Goal: Information Seeking & Learning: Check status

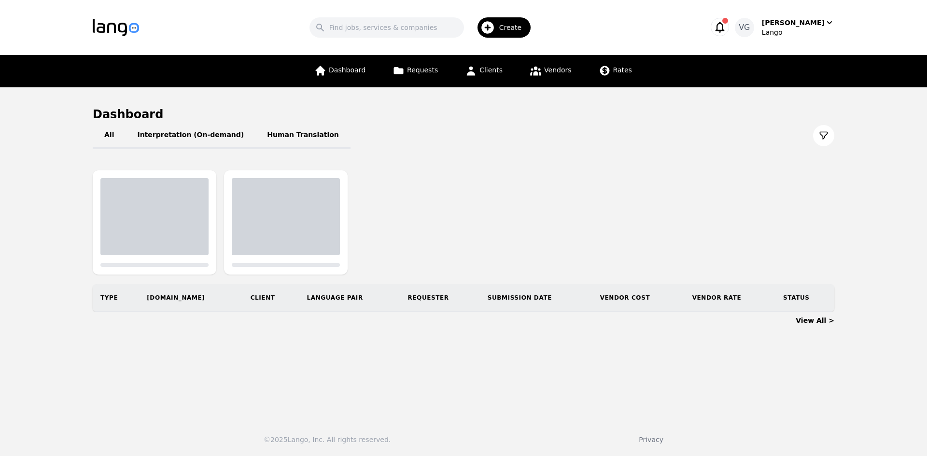
click at [29, 308] on main "Dashboard All Interpretation (On-demand) Human Translation Type Req.ID Client L…" at bounding box center [463, 249] width 927 height 324
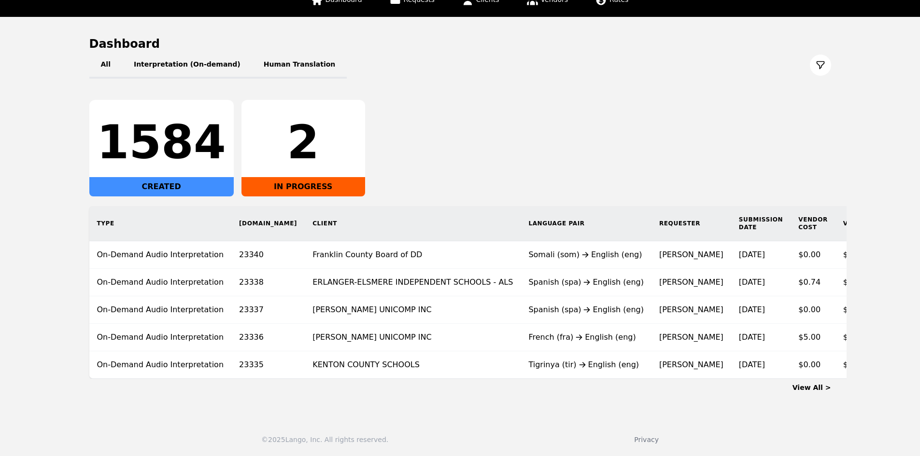
scroll to position [0, 53]
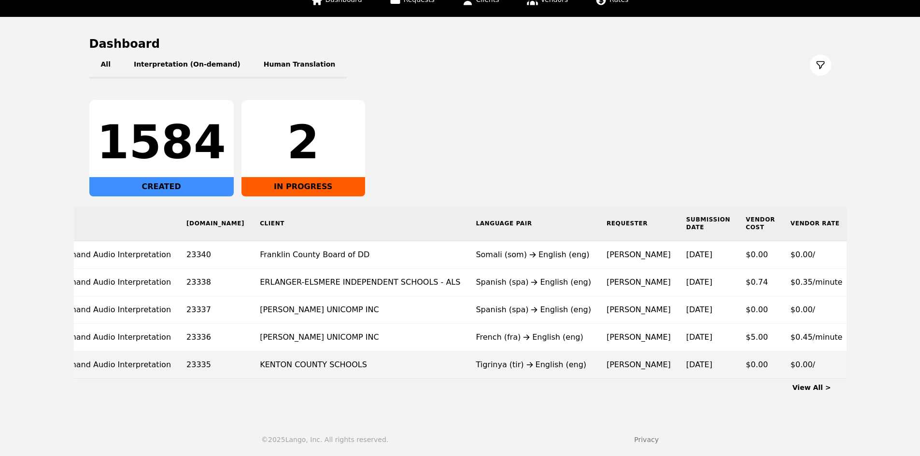
click at [858, 359] on div at bounding box center [865, 365] width 15 height 12
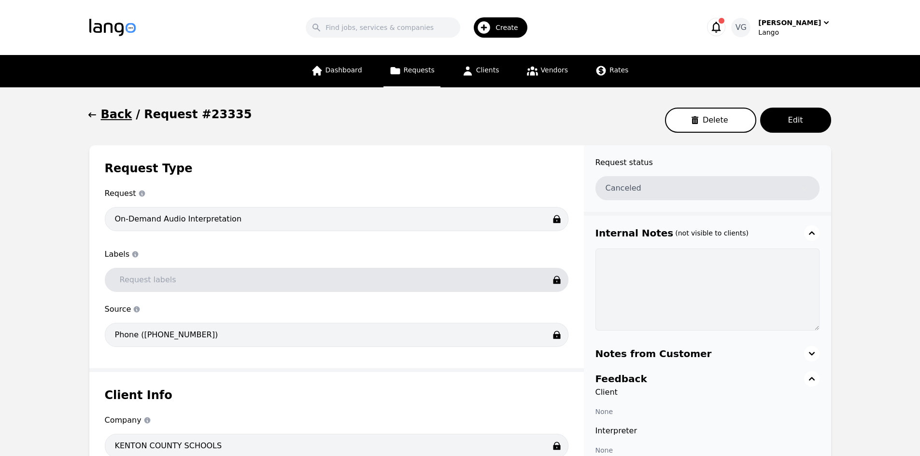
drag, startPoint x: 907, startPoint y: 373, endPoint x: 775, endPoint y: 337, distance: 136.2
drag, startPoint x: 0, startPoint y: 319, endPoint x: 22, endPoint y: 277, distance: 46.9
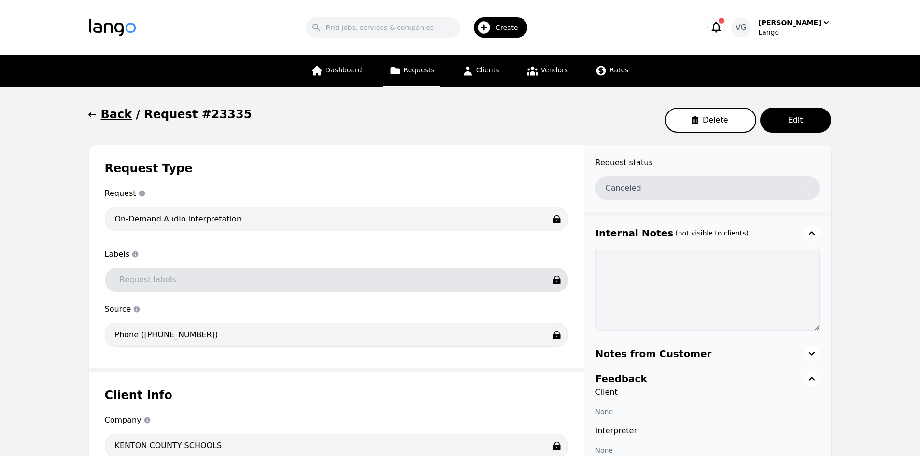
click at [486, 70] on span "Clients" at bounding box center [487, 70] width 23 height 8
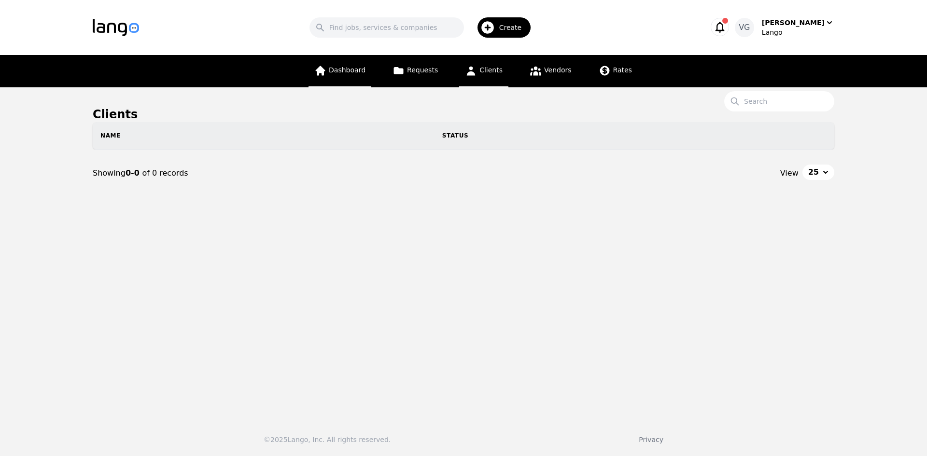
click at [344, 74] on span "Dashboard" at bounding box center [347, 70] width 37 height 8
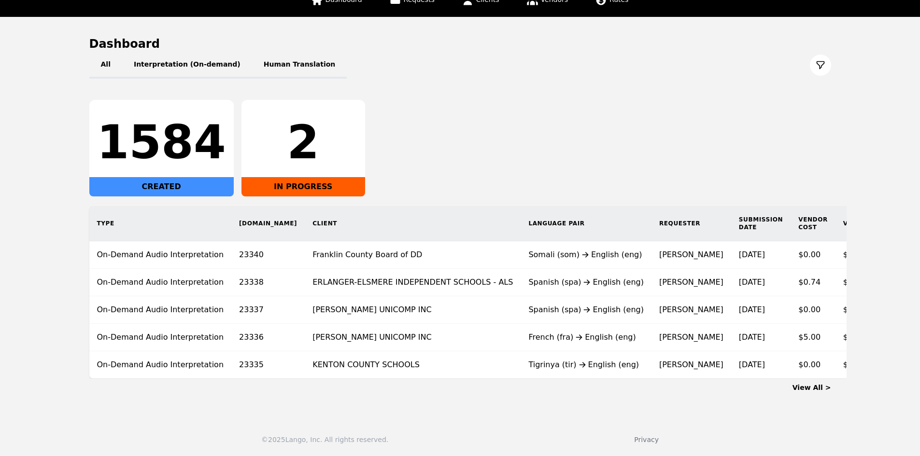
scroll to position [0, 53]
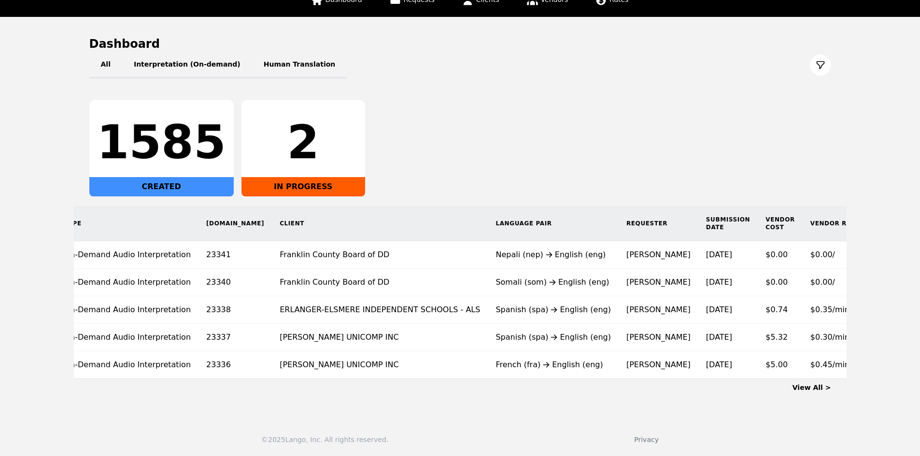
drag, startPoint x: 63, startPoint y: 265, endPoint x: 68, endPoint y: 268, distance: 5.8
click at [63, 265] on main "Dashboard All Interpretation (On-demand) Human Translation 1585 CREATED 2 IN PR…" at bounding box center [460, 214] width 920 height 395
drag, startPoint x: 798, startPoint y: 140, endPoint x: 741, endPoint y: 121, distance: 60.0
click at [798, 140] on div "1585 CREATED 2 IN PROGRESS" at bounding box center [460, 148] width 742 height 97
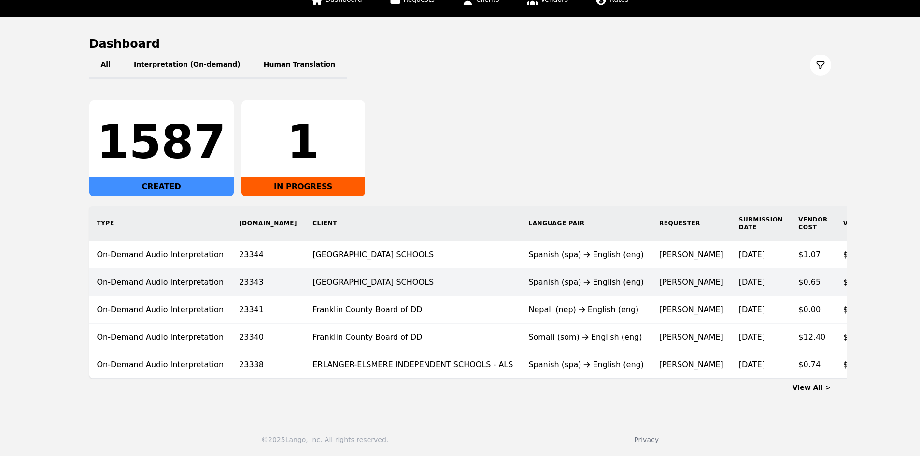
scroll to position [78, 0]
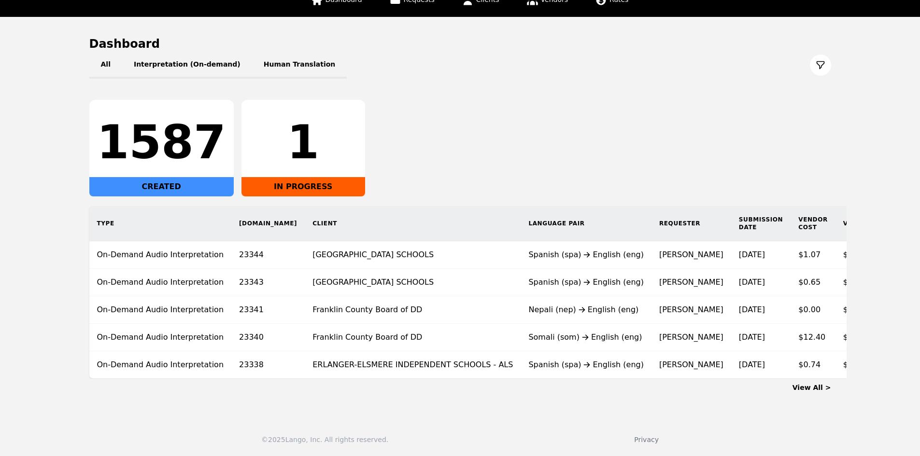
drag, startPoint x: 806, startPoint y: 142, endPoint x: 776, endPoint y: 176, distance: 45.5
click at [811, 137] on div "1587 CREATED 1 IN PROGRESS" at bounding box center [460, 148] width 742 height 97
click at [266, 446] on div "© 2025 Lango, Inc. All rights reserved. Privacy" at bounding box center [460, 434] width 920 height 44
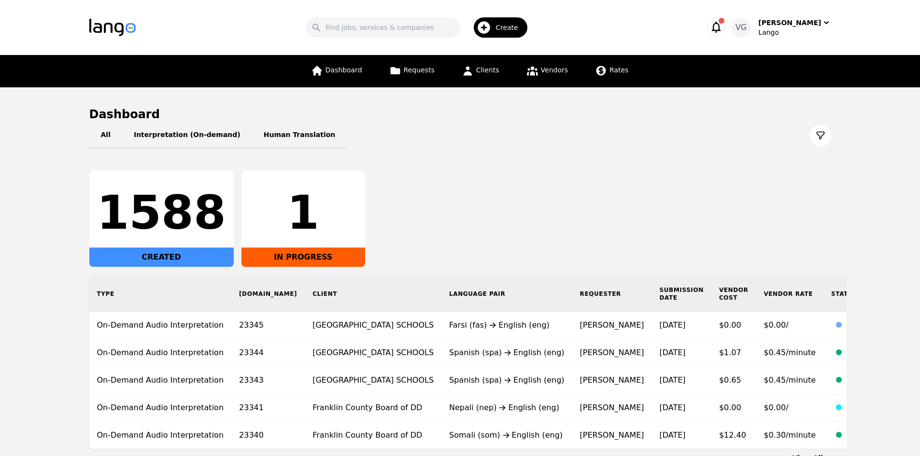
click at [38, 284] on main "Dashboard All Interpretation (On-demand) Human Translation 1588 CREATED 1 IN PR…" at bounding box center [460, 284] width 920 height 395
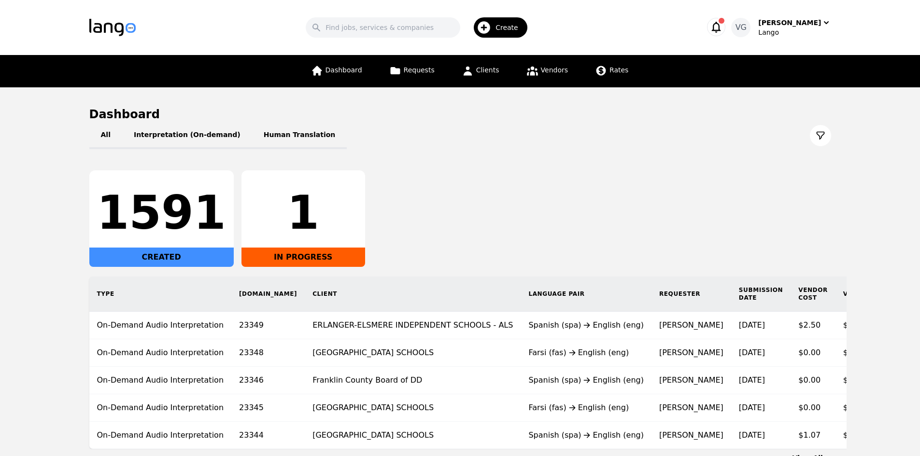
drag, startPoint x: 58, startPoint y: 208, endPoint x: 68, endPoint y: 193, distance: 17.8
click at [61, 202] on main "Dashboard All Interpretation (On-demand) Human Translation 1591 CREATED 1 IN PR…" at bounding box center [460, 284] width 920 height 395
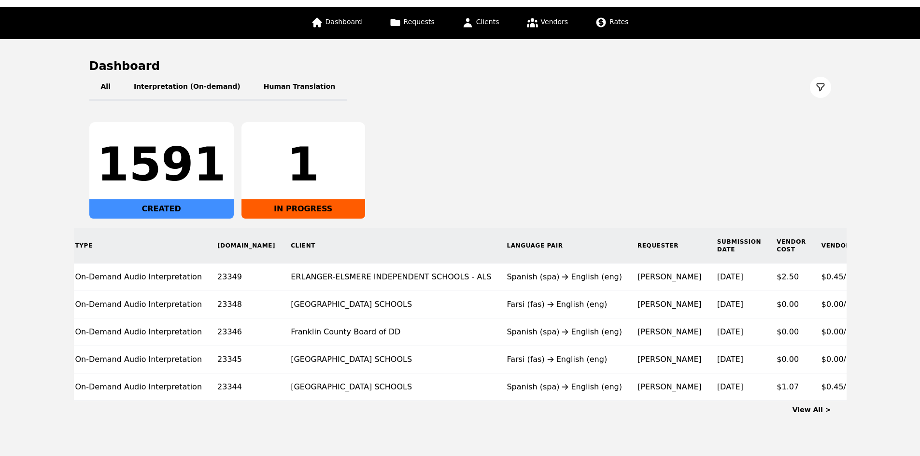
scroll to position [0, 33]
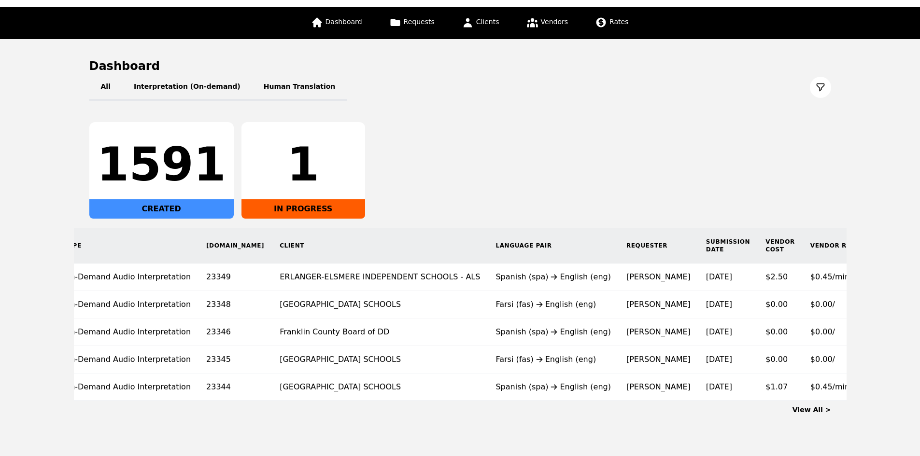
click at [400, 448] on div "© 2025 Lango, Inc. All rights reserved. Privacy" at bounding box center [460, 456] width 920 height 44
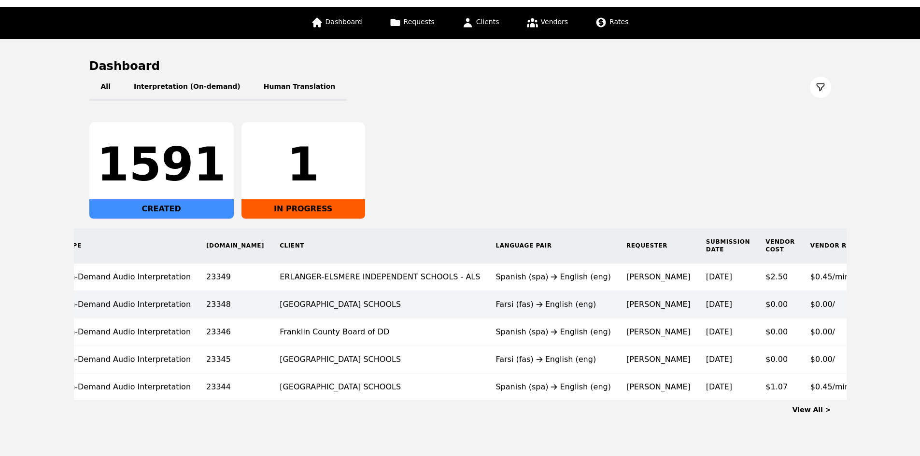
drag, startPoint x: 909, startPoint y: 318, endPoint x: 827, endPoint y: 310, distance: 83.0
click at [910, 318] on main "Dashboard All Interpretation (On-demand) Human Translation 1591 CREATED 1 IN PR…" at bounding box center [460, 236] width 920 height 395
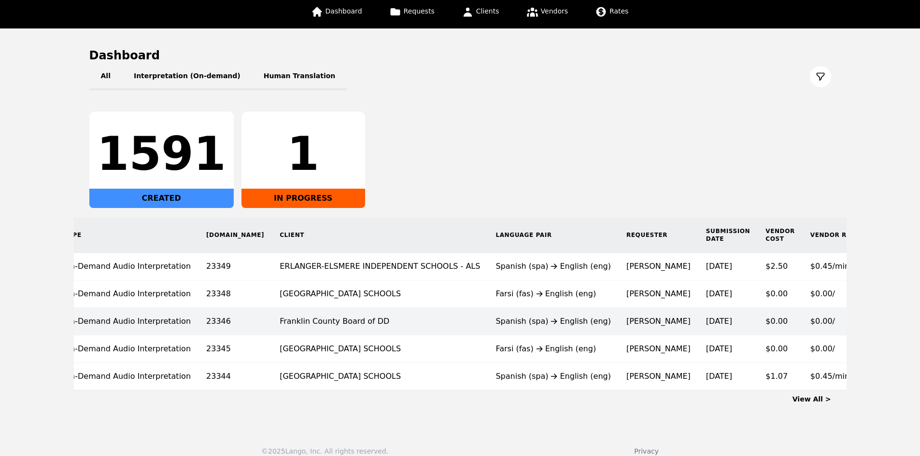
scroll to position [78, 0]
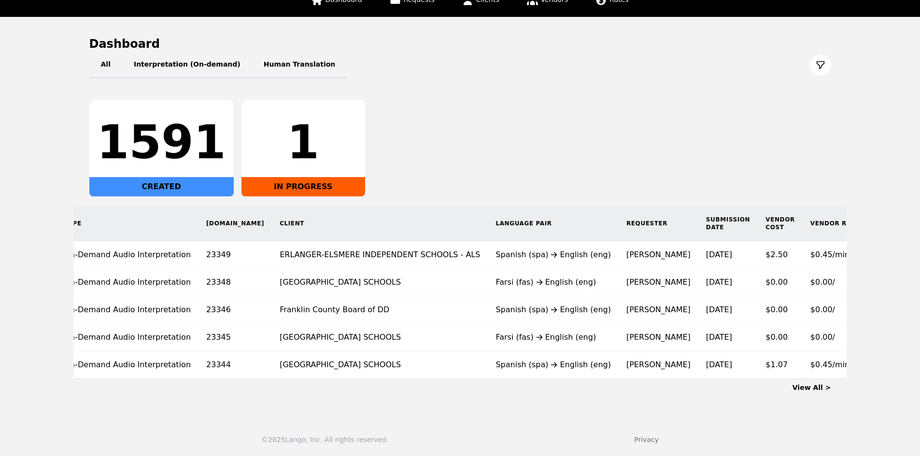
click at [324, 218] on th "Client" at bounding box center [380, 223] width 216 height 35
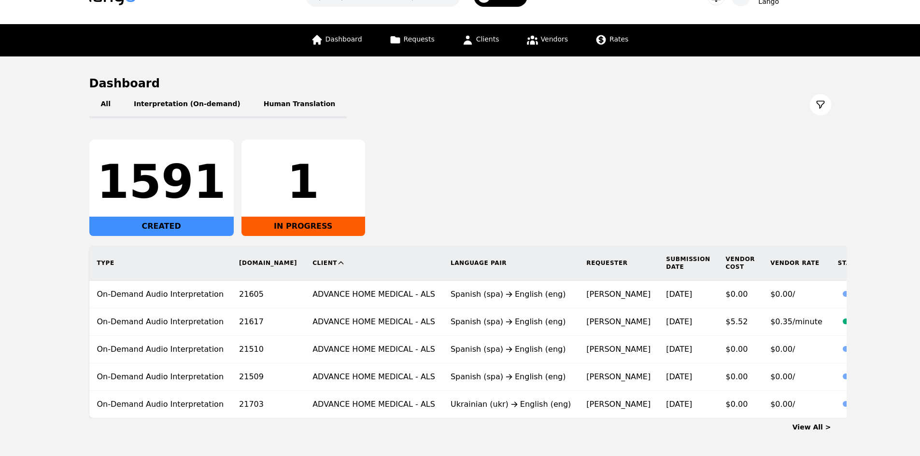
scroll to position [64, 0]
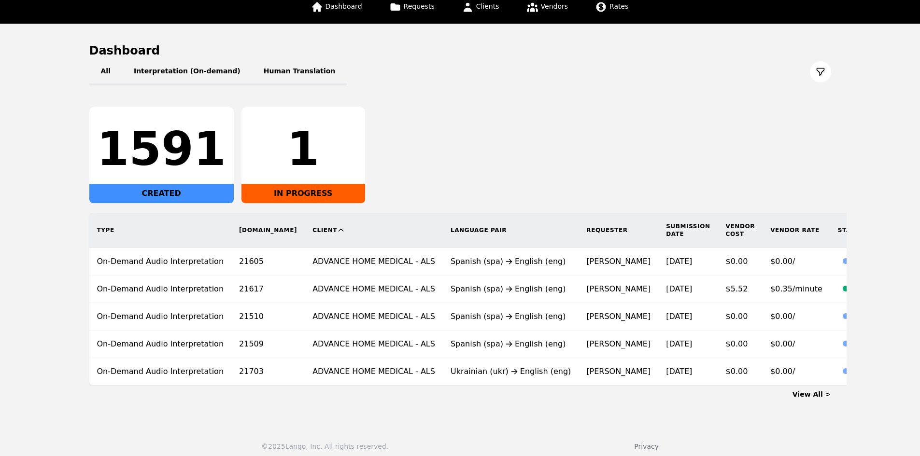
click at [324, 223] on th "Client" at bounding box center [374, 230] width 138 height 35
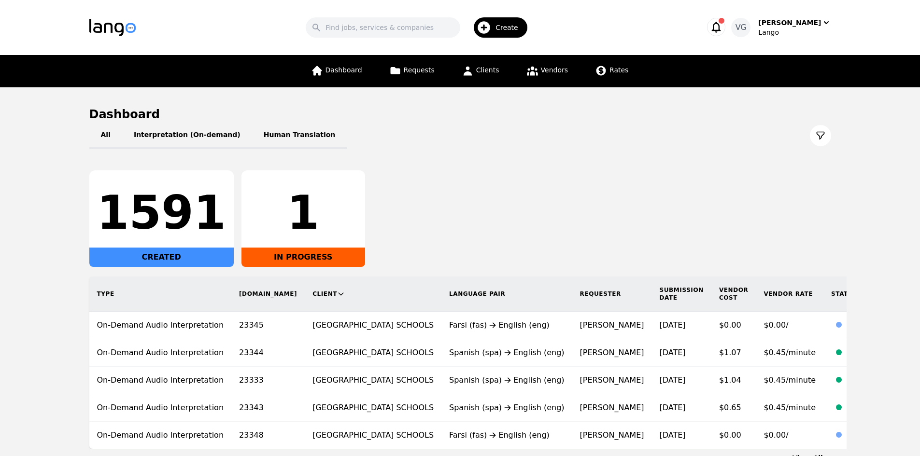
click at [105, 288] on th "Type" at bounding box center [160, 294] width 142 height 35
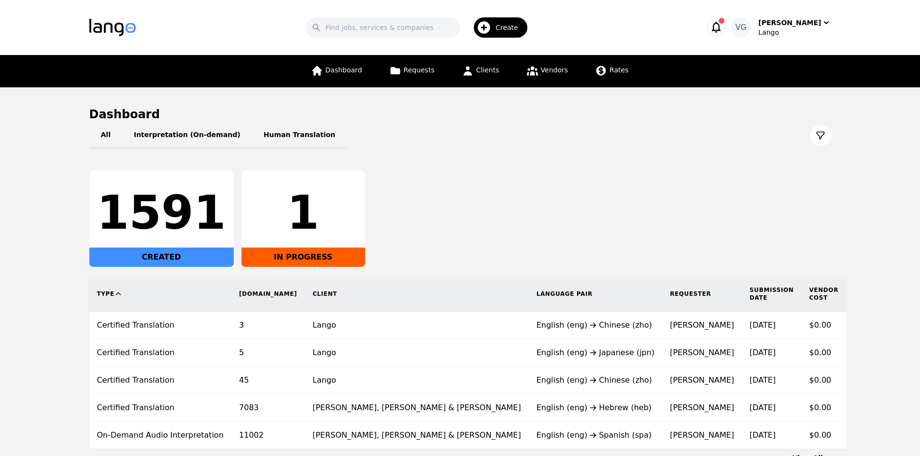
click at [263, 219] on div "1" at bounding box center [303, 213] width 108 height 46
click at [175, 137] on button "Interpretation (On-demand)" at bounding box center [187, 135] width 130 height 27
click at [115, 131] on button "All" at bounding box center [105, 135] width 33 height 27
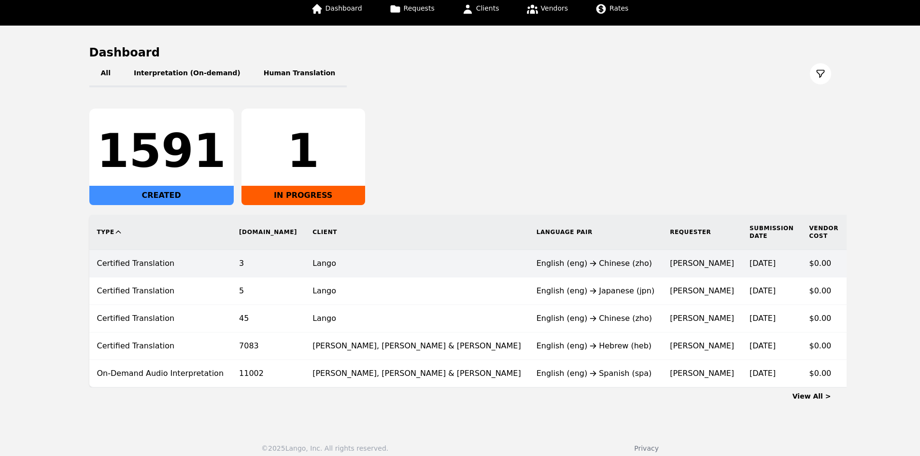
scroll to position [64, 0]
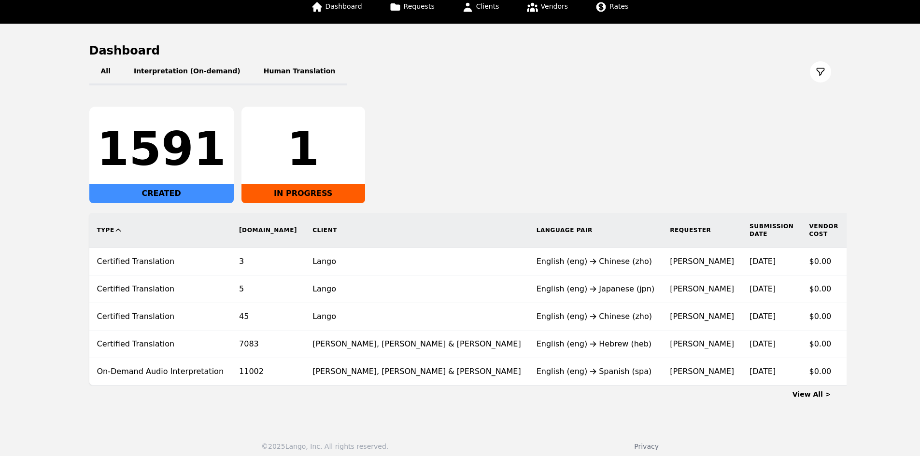
click at [891, 224] on th "Status" at bounding box center [927, 230] width 73 height 35
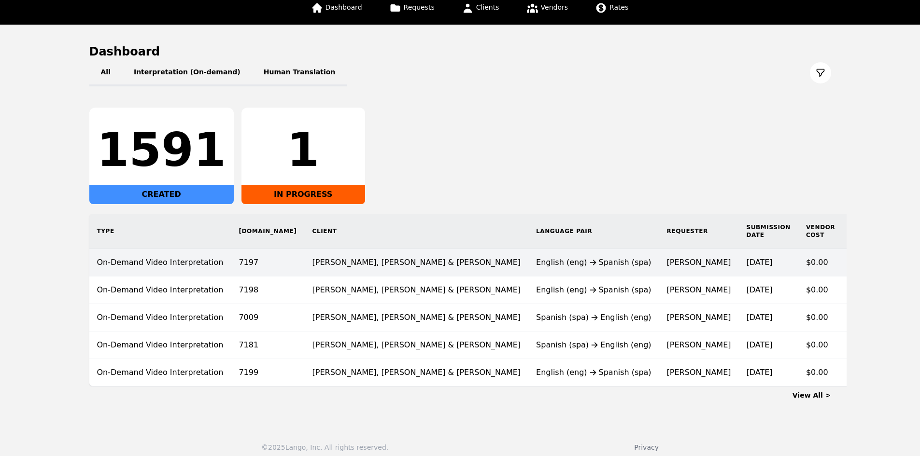
scroll to position [64, 0]
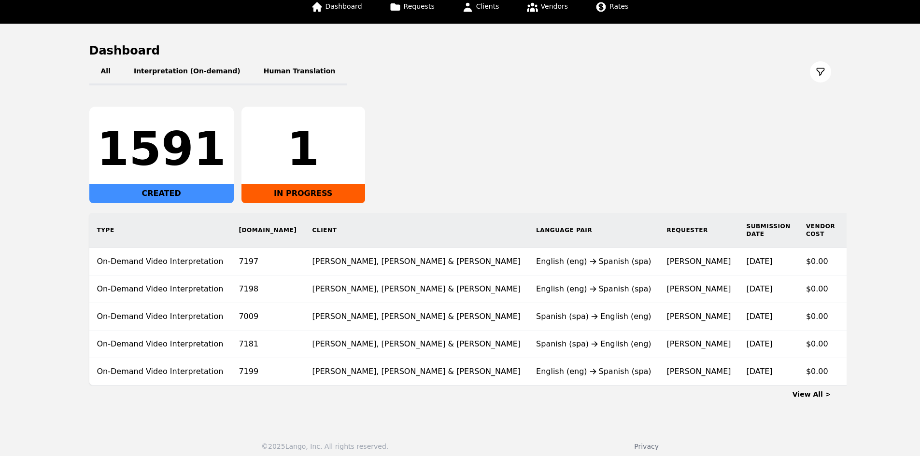
click at [888, 227] on th "Status" at bounding box center [921, 230] width 67 height 35
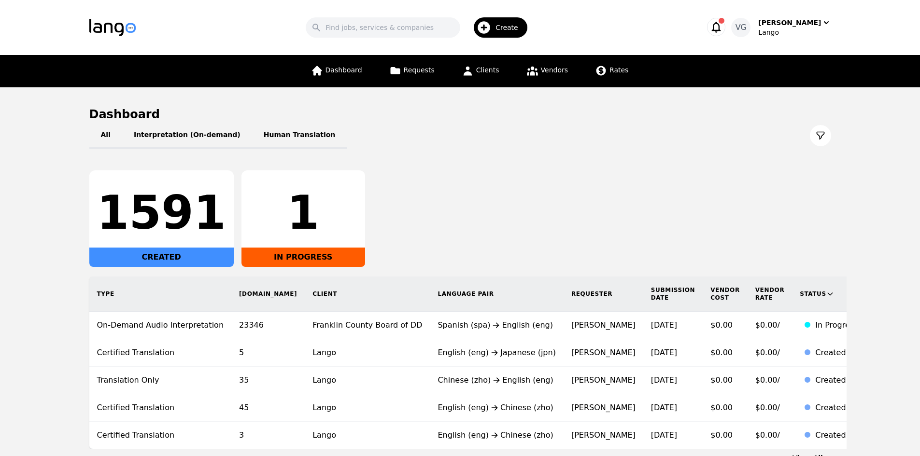
click at [792, 286] on th "Status" at bounding box center [828, 294] width 73 height 35
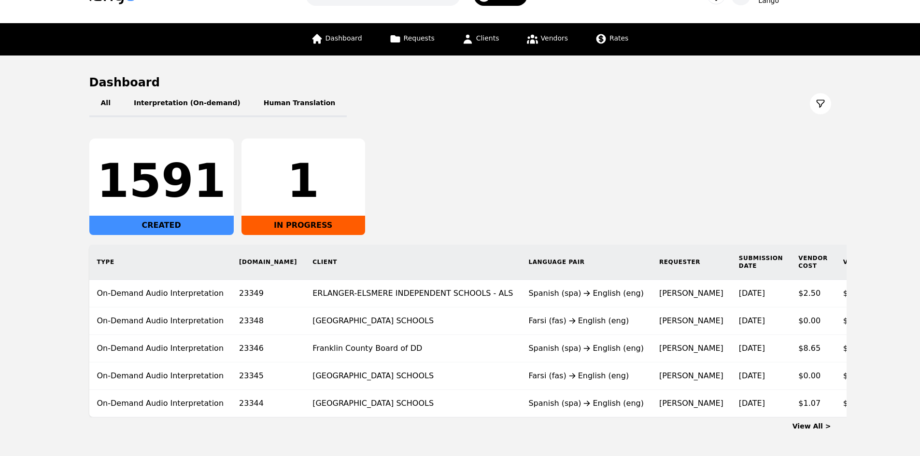
scroll to position [48, 0]
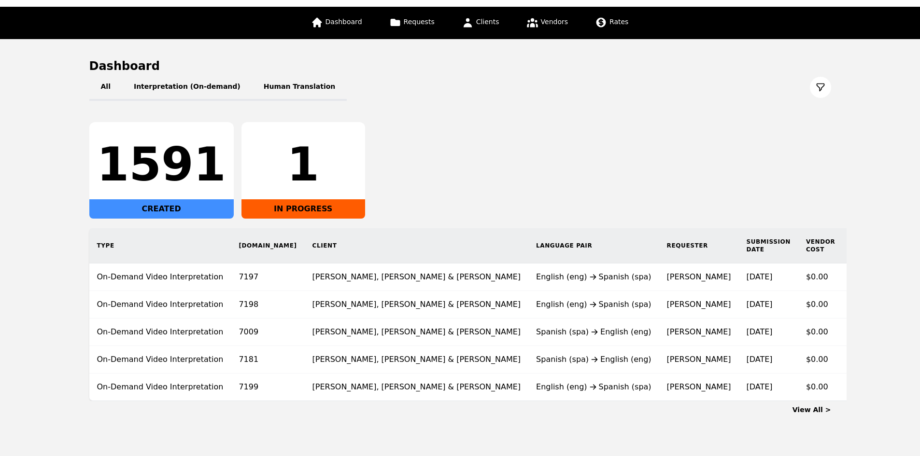
click at [888, 246] on th "Status" at bounding box center [921, 245] width 67 height 35
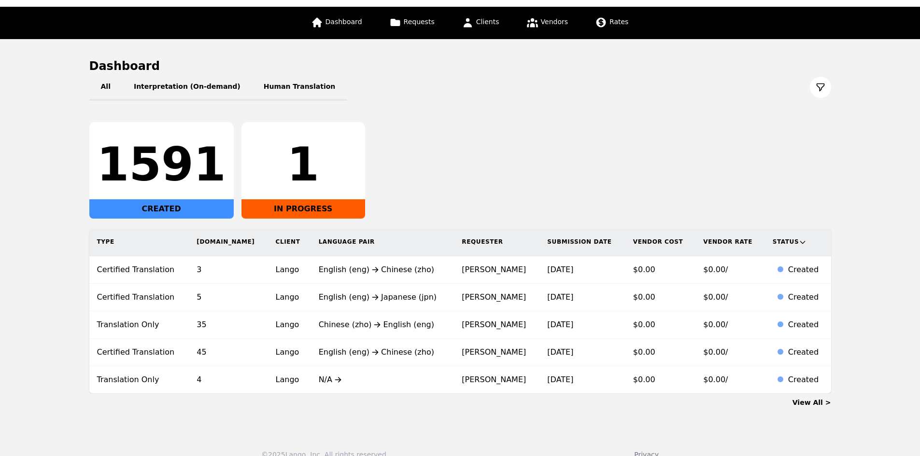
click at [799, 244] on icon at bounding box center [803, 243] width 8 height 8
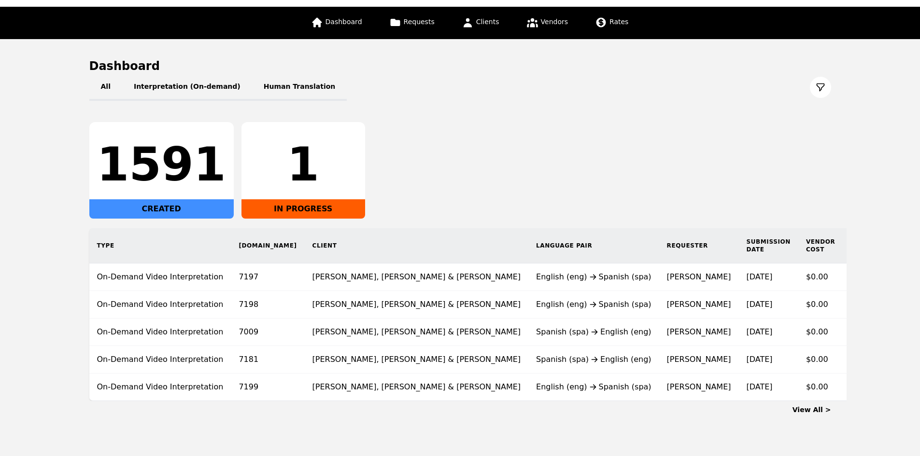
click at [813, 406] on link "View All >" at bounding box center [811, 410] width 39 height 8
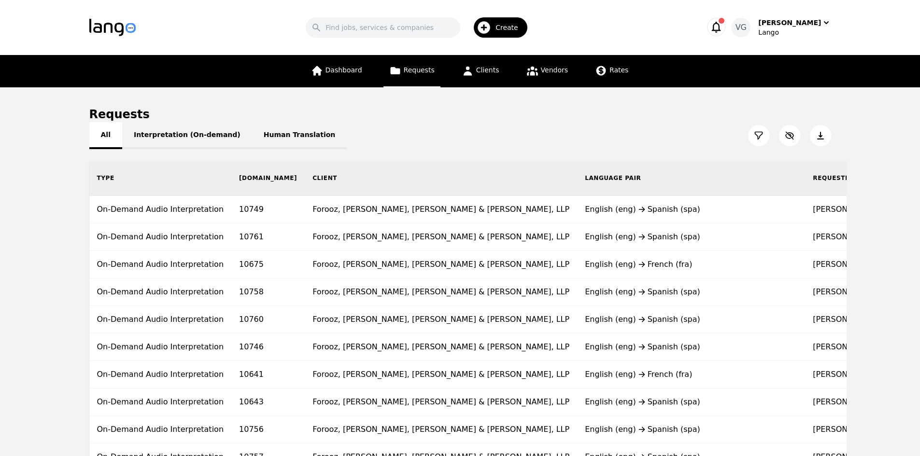
click at [89, 130] on button "All" at bounding box center [105, 135] width 33 height 27
click at [145, 133] on button "Interpretation (On-demand)" at bounding box center [187, 135] width 130 height 27
click at [111, 130] on button "All" at bounding box center [105, 135] width 33 height 27
drag, startPoint x: 916, startPoint y: 317, endPoint x: 884, endPoint y: 315, distance: 31.4
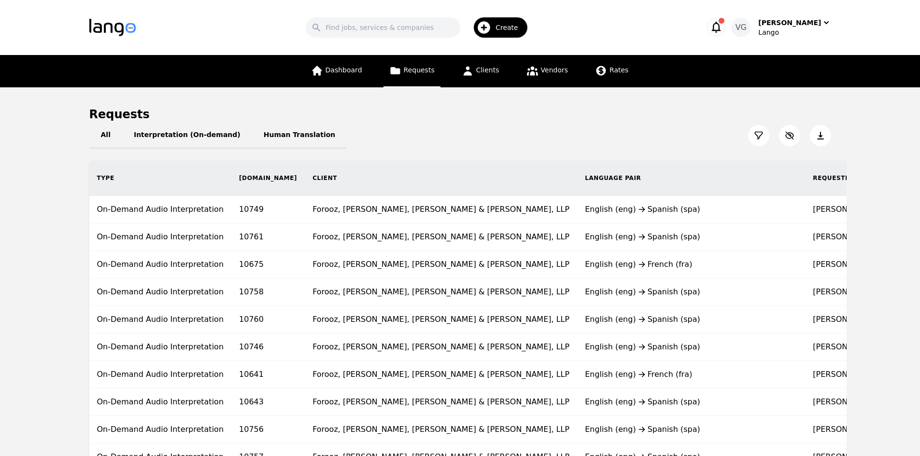
click at [104, 30] on img "button" at bounding box center [112, 27] width 46 height 17
click at [343, 73] on span "Dashboard" at bounding box center [343, 70] width 37 height 8
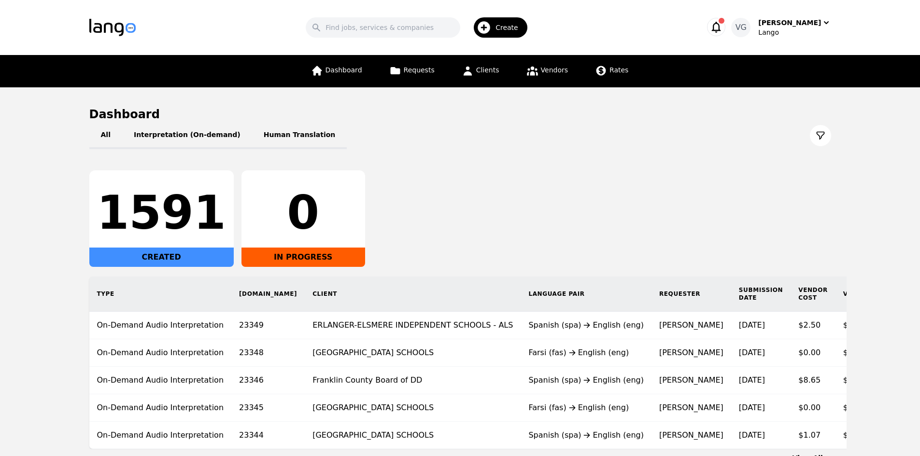
scroll to position [78, 0]
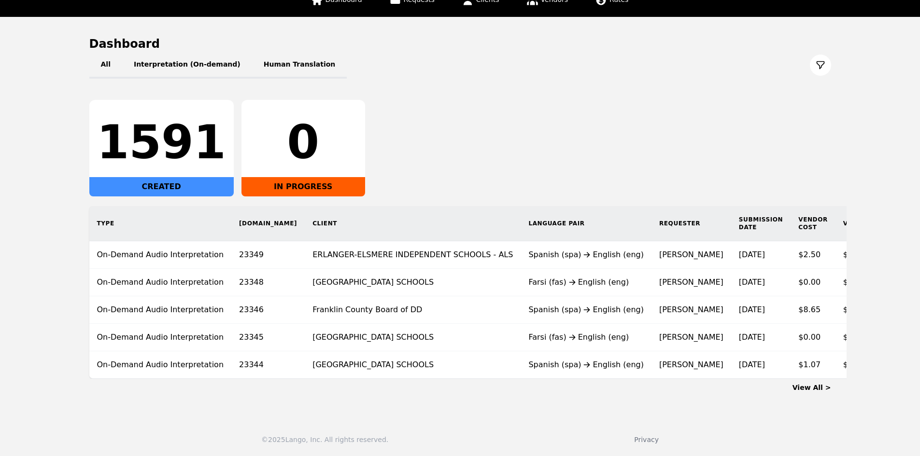
click at [817, 389] on link "View All >" at bounding box center [811, 388] width 39 height 8
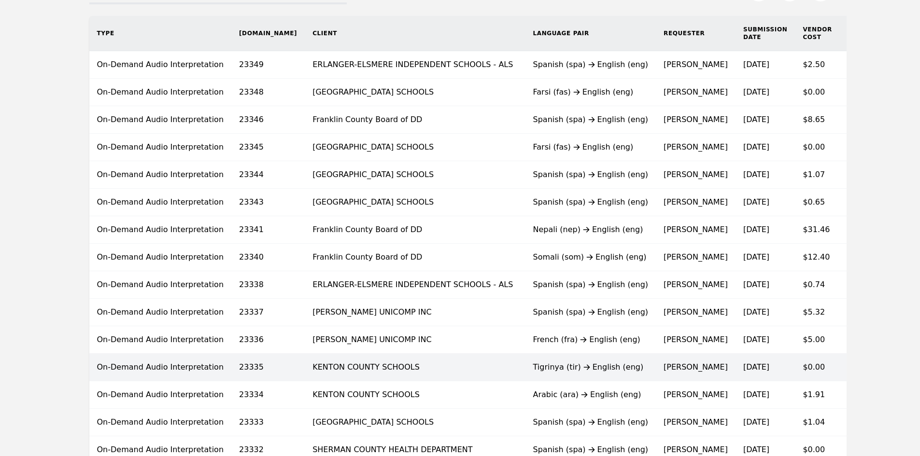
scroll to position [193, 0]
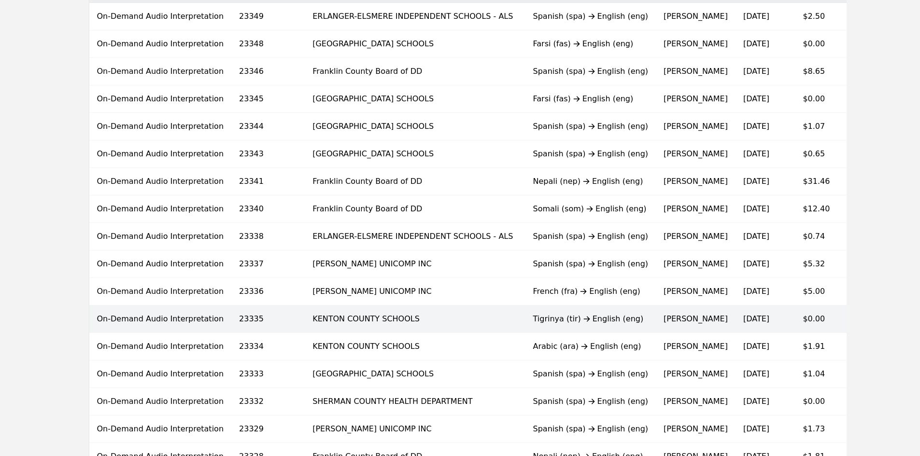
click at [358, 319] on td "KENTON COUNTY SCHOOLS" at bounding box center [415, 320] width 220 height 28
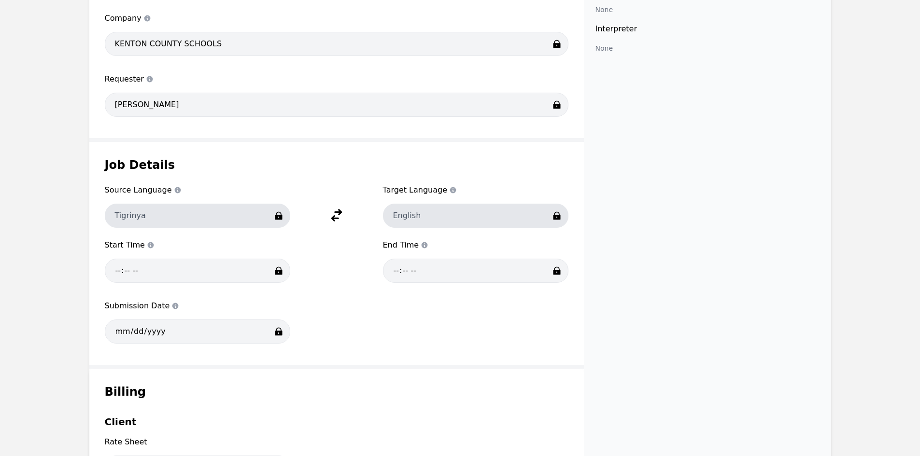
scroll to position [435, 0]
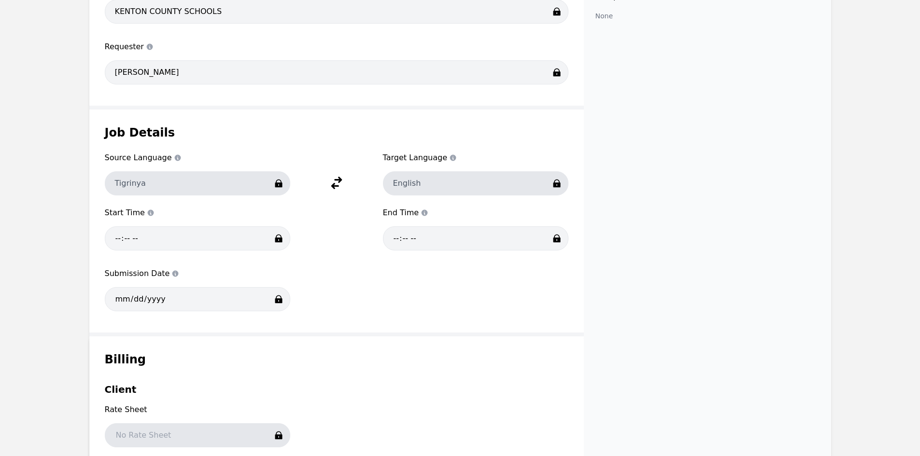
click at [797, 282] on div "Request status Canceled Internal Notes (not visible to clients) Notes from Cust…" at bounding box center [707, 259] width 247 height 1097
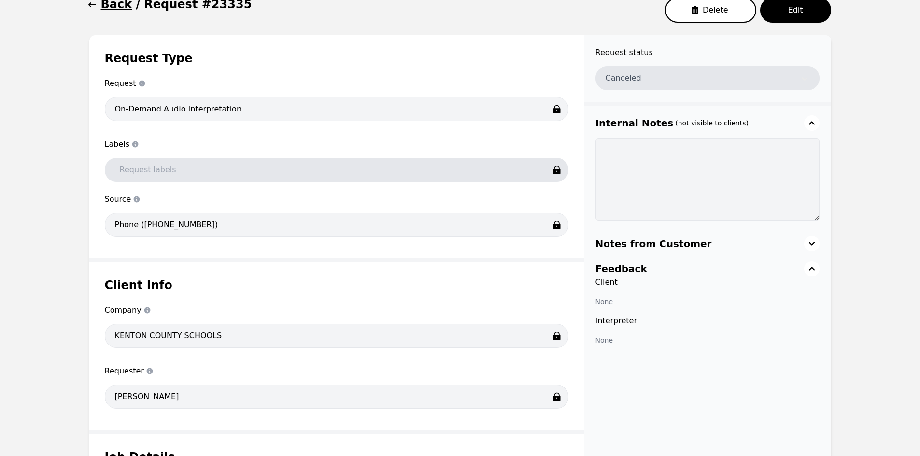
scroll to position [97, 0]
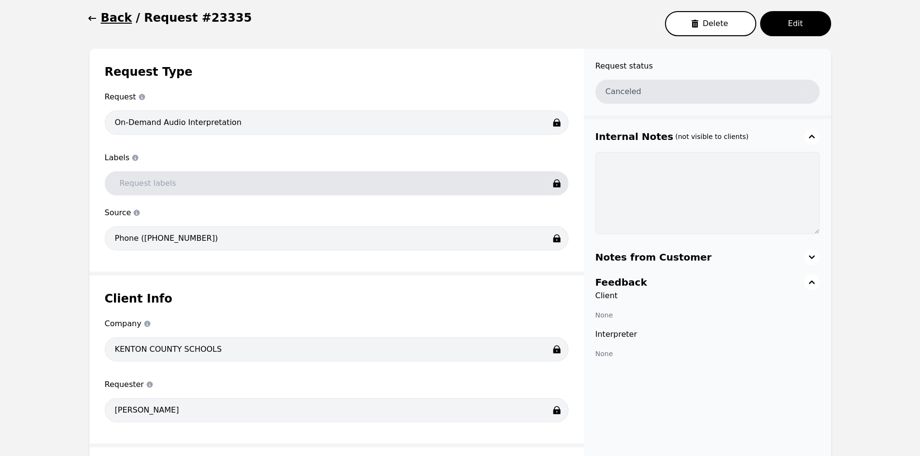
click at [99, 346] on div "Client Info Company Company KENTON COUNTY SCHOOLS Requester Requester Kacie Ada…" at bounding box center [336, 360] width 494 height 168
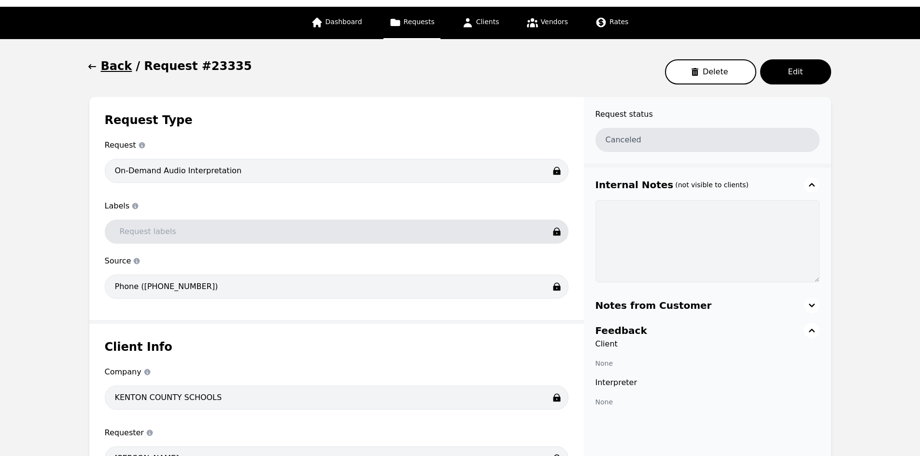
scroll to position [0, 0]
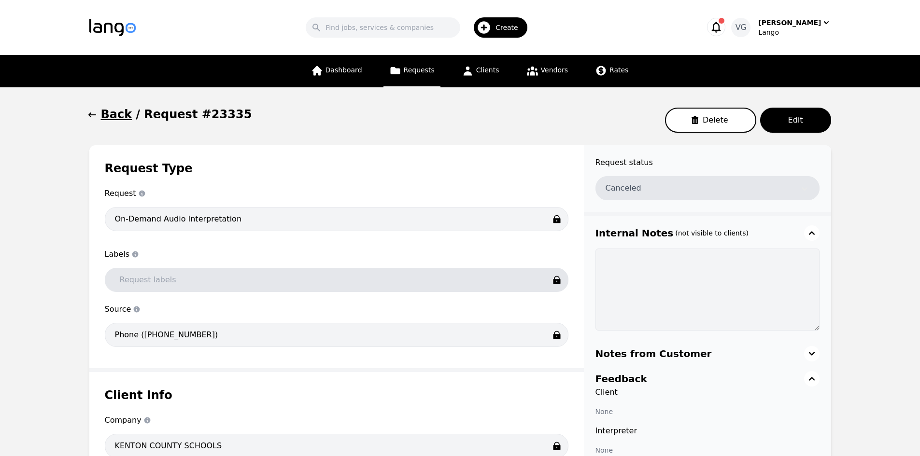
click at [120, 108] on h1 "Back" at bounding box center [116, 114] width 31 height 15
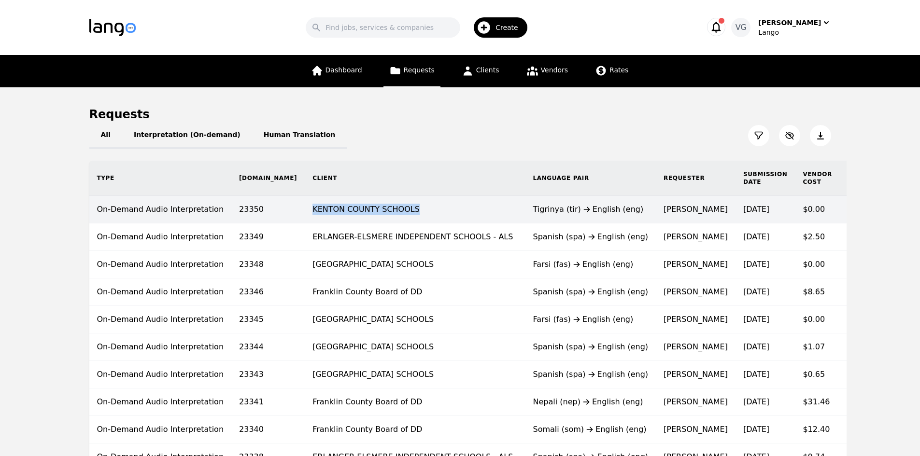
drag, startPoint x: 363, startPoint y: 207, endPoint x: 262, endPoint y: 207, distance: 100.9
click at [305, 207] on td "KENTON COUNTY SCHOOLS" at bounding box center [415, 210] width 220 height 28
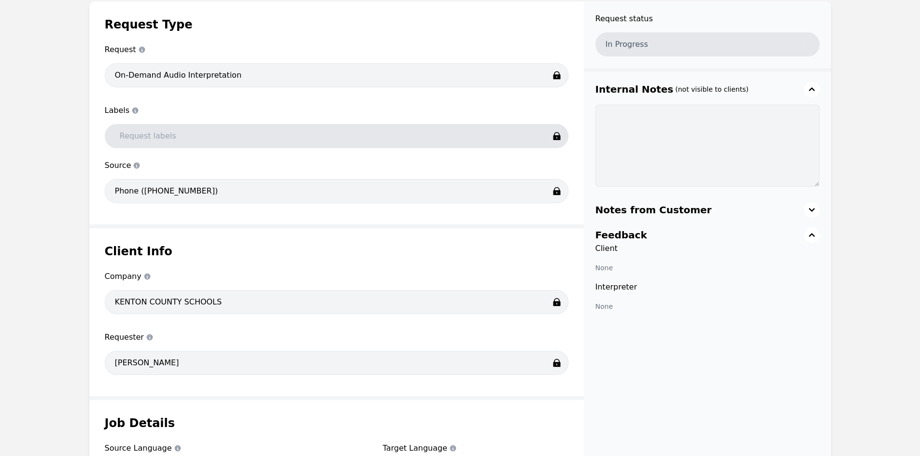
scroll to position [48, 0]
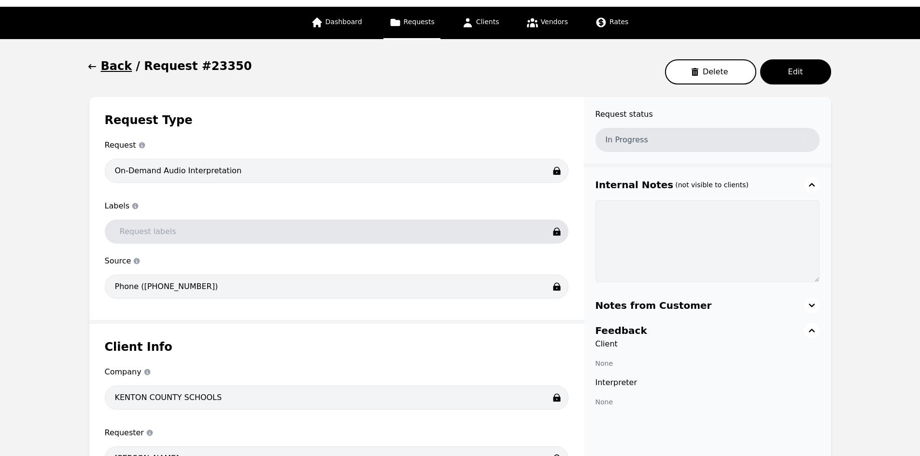
click at [106, 77] on div "Back / Request #23350 Delete Edit" at bounding box center [460, 71] width 742 height 27
click at [108, 71] on h1 "Back" at bounding box center [116, 65] width 31 height 15
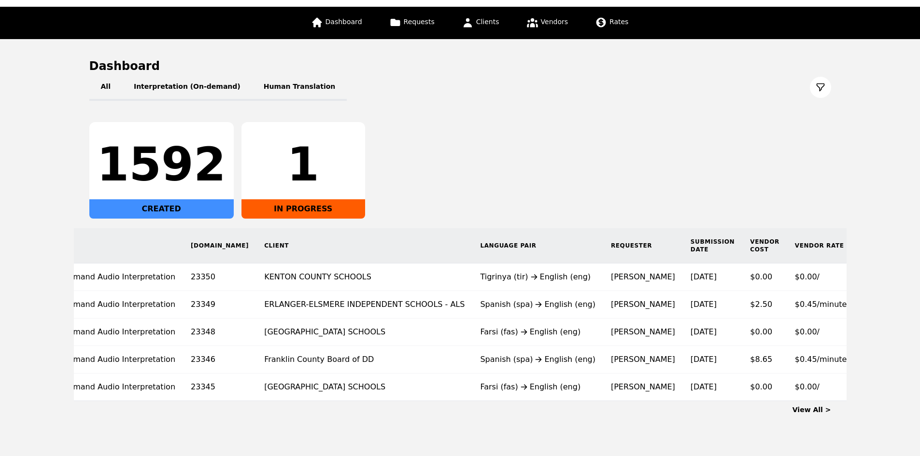
scroll to position [0, 53]
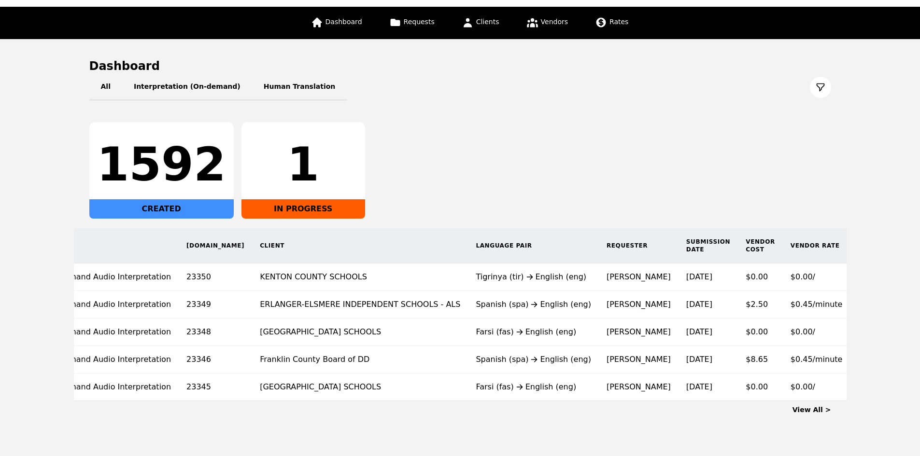
click at [865, 199] on main "Dashboard All Interpretation (On-demand) Human Translation 1592 CREATED 1 IN PR…" at bounding box center [460, 236] width 920 height 395
click at [812, 194] on div "1592 CREATED 1 IN PROGRESS" at bounding box center [460, 170] width 742 height 97
drag, startPoint x: 375, startPoint y: 415, endPoint x: 393, endPoint y: 414, distance: 17.9
click at [393, 414] on div "View All >" at bounding box center [460, 408] width 742 height 14
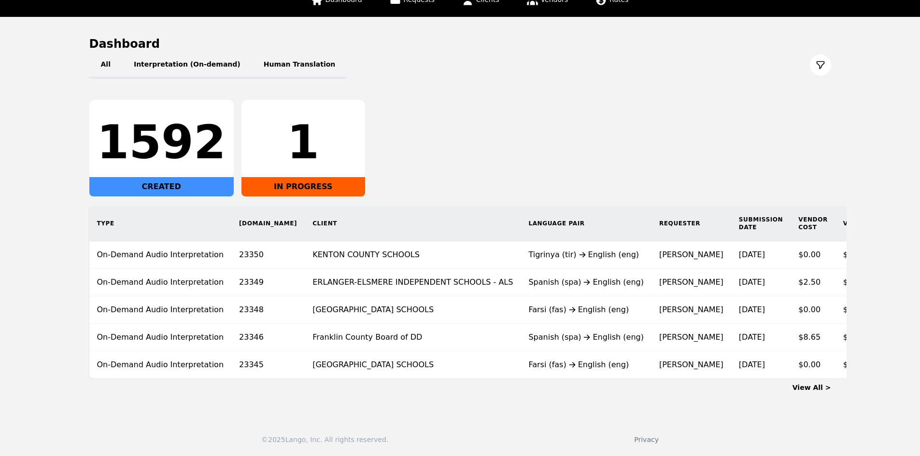
scroll to position [0, 53]
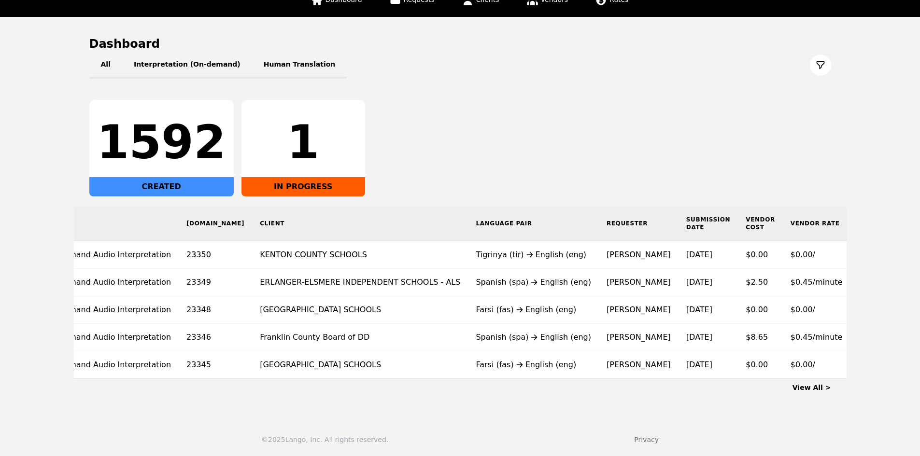
click at [527, 444] on div "© 2025 Lango, Inc. All rights reserved. Privacy" at bounding box center [459, 440] width 889 height 10
click at [815, 158] on div "1592 CREATED 1 IN PROGRESS" at bounding box center [460, 148] width 742 height 97
click at [85, 385] on main "Dashboard All Interpretation (On-demand) Human Translation 1592 CREATED 1 IN PR…" at bounding box center [460, 214] width 920 height 395
drag, startPoint x: 21, startPoint y: 296, endPoint x: 28, endPoint y: 287, distance: 11.0
click at [21, 295] on main "Dashboard All Interpretation (On-demand) Human Translation 1592 CREATED 1 IN PR…" at bounding box center [460, 214] width 920 height 395
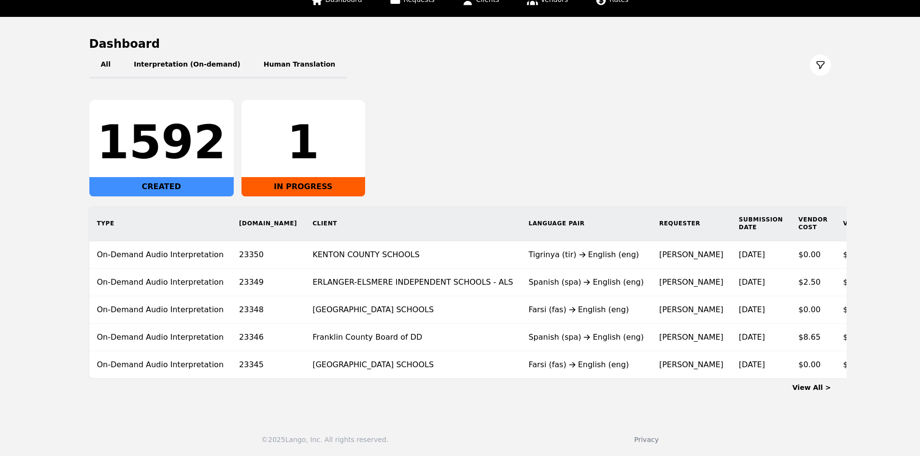
click at [42, 297] on main "Dashboard All Interpretation (On-demand) Human Translation 1592 CREATED 1 IN PR…" at bounding box center [460, 214] width 920 height 395
drag, startPoint x: 2, startPoint y: 202, endPoint x: 9, endPoint y: 200, distance: 7.4
click at [2, 202] on main "Dashboard All Interpretation (On-demand) Human Translation 1592 CREATED 1 IN PR…" at bounding box center [460, 214] width 920 height 395
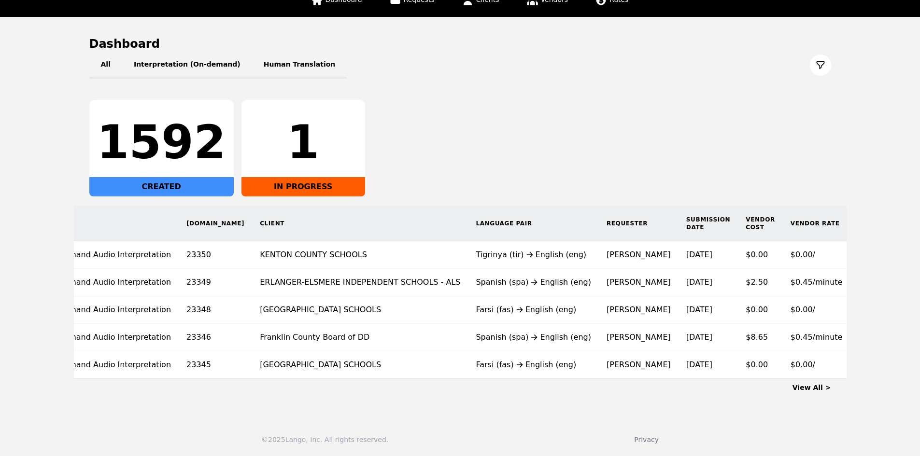
click at [37, 299] on main "Dashboard All Interpretation (On-demand) Human Translation 1592 CREATED 1 IN PR…" at bounding box center [460, 214] width 920 height 395
click at [47, 399] on main "Dashboard All Interpretation (On-demand) Human Translation 1592 CREATED 1 IN PR…" at bounding box center [460, 214] width 920 height 395
click at [64, 405] on main "Dashboard All Interpretation (On-demand) Human Translation 1592 CREATED 1 IN PR…" at bounding box center [460, 214] width 920 height 395
click at [82, 409] on main "Dashboard All Interpretation (On-demand) Human Translation 1592 CREATED 1 IN PR…" at bounding box center [460, 214] width 920 height 395
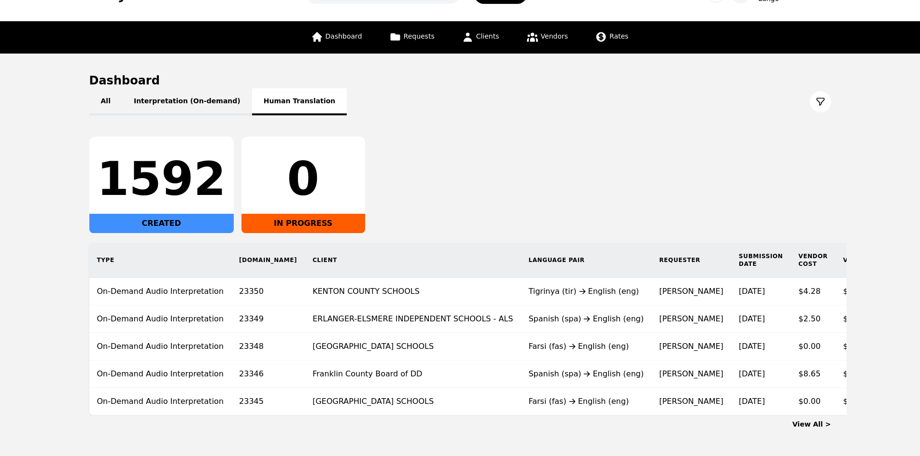
scroll to position [78, 0]
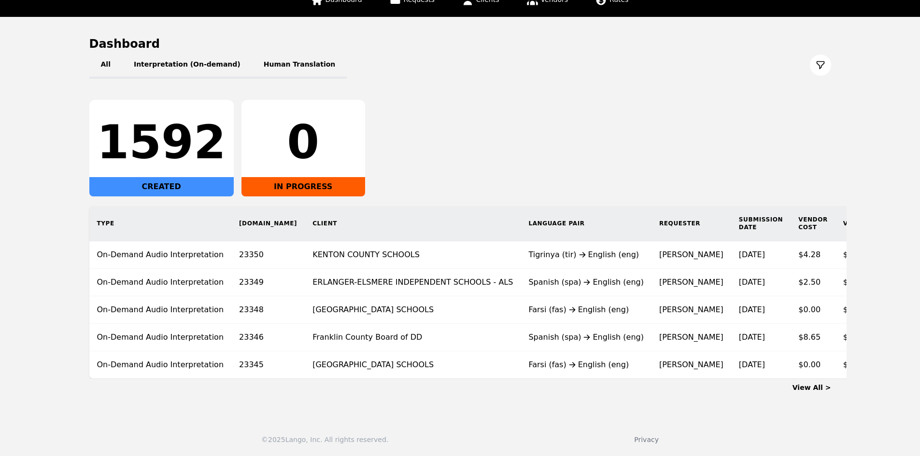
drag, startPoint x: 280, startPoint y: 209, endPoint x: 75, endPoint y: 214, distance: 204.3
click at [76, 214] on div "Type [DOMAIN_NAME] Client Language Pair Requester Submission Date Vendor Cost V…" at bounding box center [532, 292] width 917 height 173
drag, startPoint x: 75, startPoint y: 214, endPoint x: 640, endPoint y: 154, distance: 568.2
click at [639, 154] on div "All Interpretation (On-demand) Human Translation 1592 CREATED 0 IN PROGRESS Typ…" at bounding box center [460, 215] width 742 height 327
click at [640, 154] on div "1592 CREATED 0 IN PROGRESS" at bounding box center [460, 148] width 742 height 97
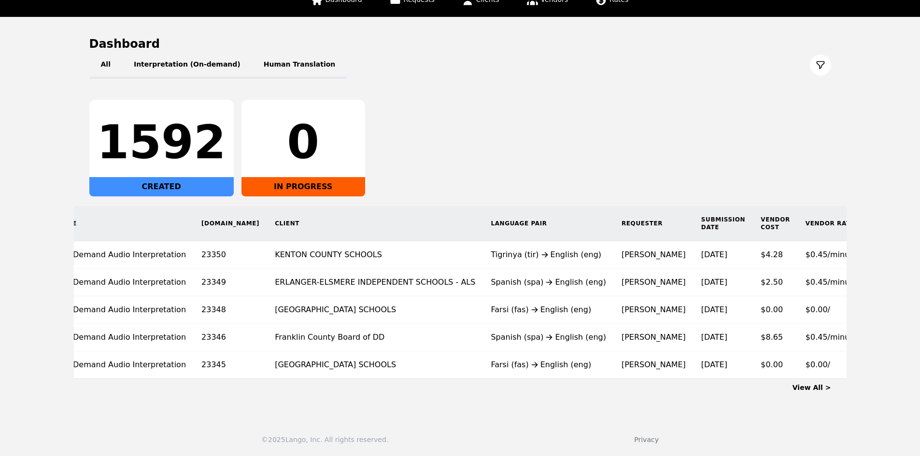
scroll to position [0, 0]
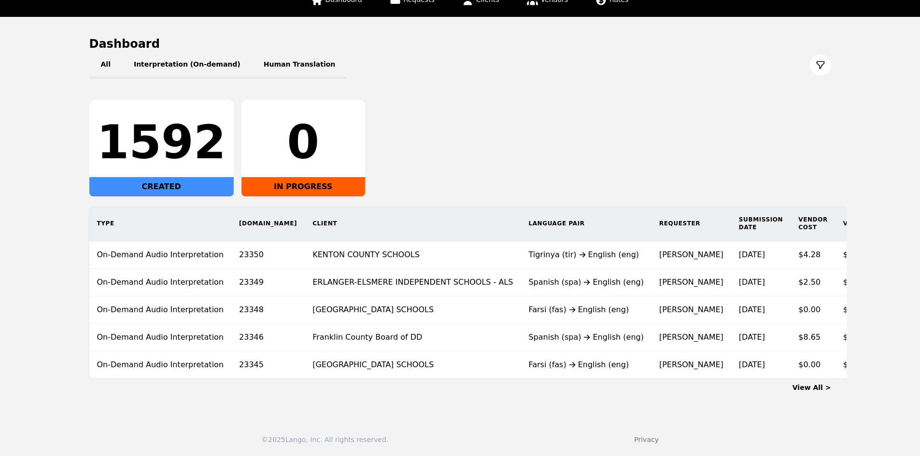
click at [36, 294] on main "Dashboard All Interpretation (On-demand) Human Translation 1592 CREATED 0 IN PR…" at bounding box center [460, 214] width 920 height 395
click at [25, 269] on main "Dashboard All Interpretation (On-demand) Human Translation 1592 CREATED 0 IN PR…" at bounding box center [460, 214] width 920 height 395
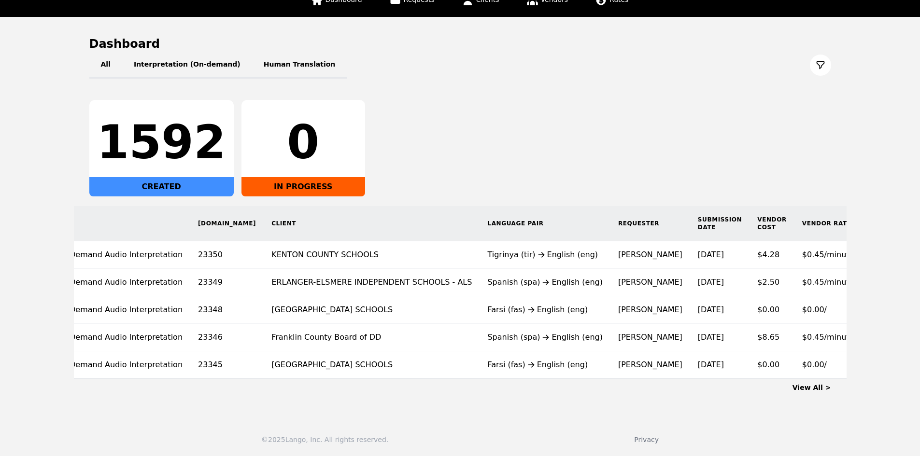
scroll to position [0, 53]
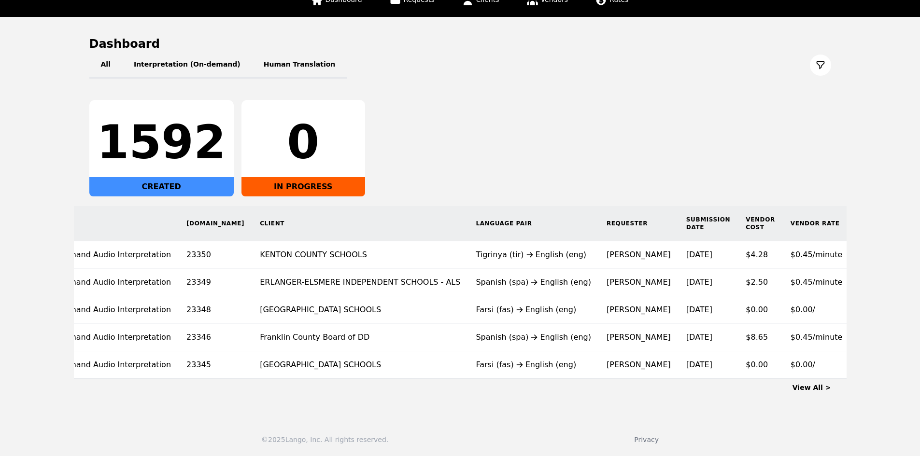
drag, startPoint x: 803, startPoint y: 216, endPoint x: 312, endPoint y: 175, distance: 491.8
click at [312, 175] on div "All Interpretation (On-demand) Human Translation 1592 CREATED 0 IN PROGRESS Typ…" at bounding box center [460, 215] width 742 height 327
drag, startPoint x: 479, startPoint y: 173, endPoint x: 863, endPoint y: 376, distance: 434.2
click at [862, 375] on main "Dashboard All Interpretation (On-demand) Human Translation 1592 CREATED 0 IN PR…" at bounding box center [460, 214] width 920 height 395
click at [869, 377] on main "Dashboard All Interpretation (On-demand) Human Translation 1592 CREATED 0 IN PR…" at bounding box center [460, 214] width 920 height 395
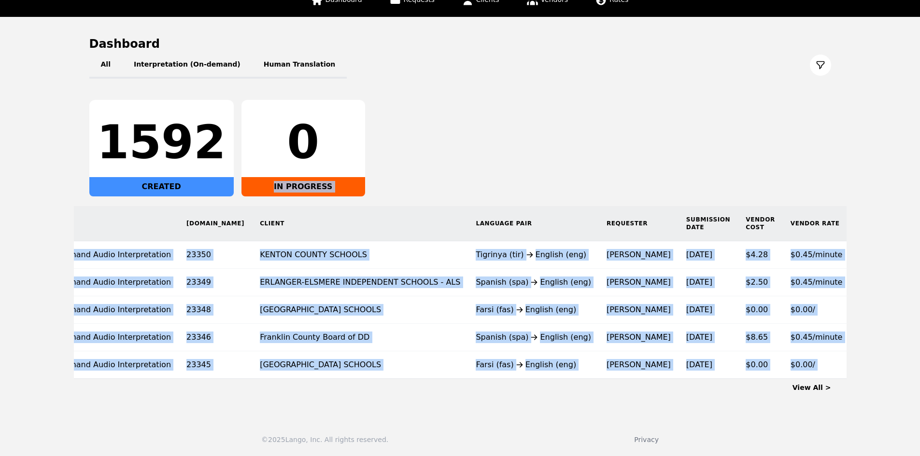
drag, startPoint x: 869, startPoint y: 377, endPoint x: 726, endPoint y: 162, distance: 257.8
click at [690, 164] on main "Dashboard All Interpretation (On-demand) Human Translation 1592 CREATED 0 IN PR…" at bounding box center [460, 214] width 920 height 395
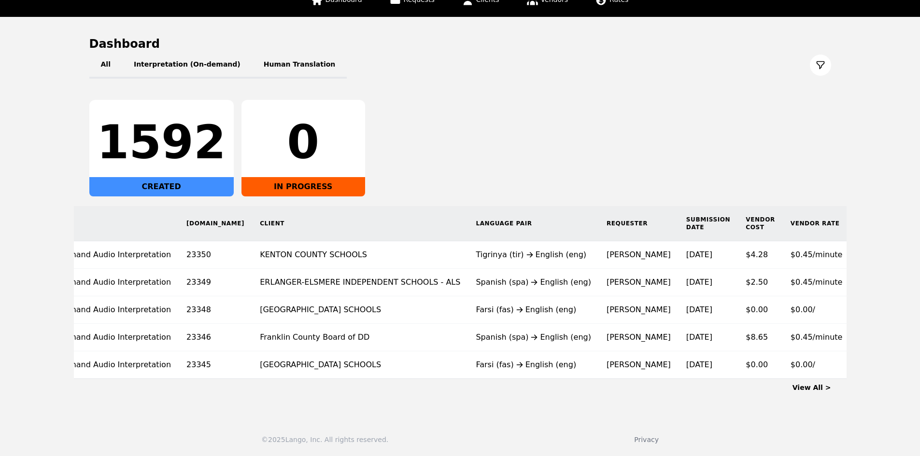
click at [860, 235] on main "Dashboard All Interpretation (On-demand) Human Translation 1592 CREATED 0 IN PR…" at bounding box center [460, 214] width 920 height 395
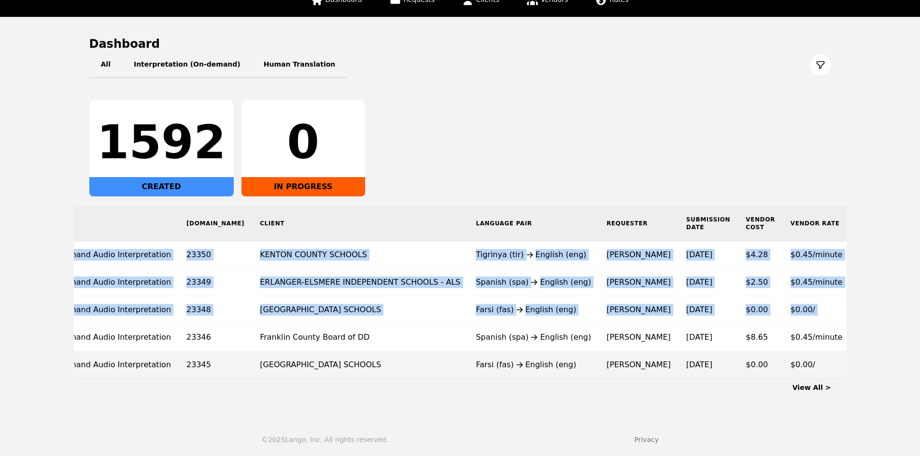
drag, startPoint x: 855, startPoint y: 244, endPoint x: 829, endPoint y: 370, distance: 128.7
click at [788, 298] on main "Dashboard All Interpretation (On-demand) Human Translation 1592 CREATED 0 IN PR…" at bounding box center [460, 214] width 920 height 395
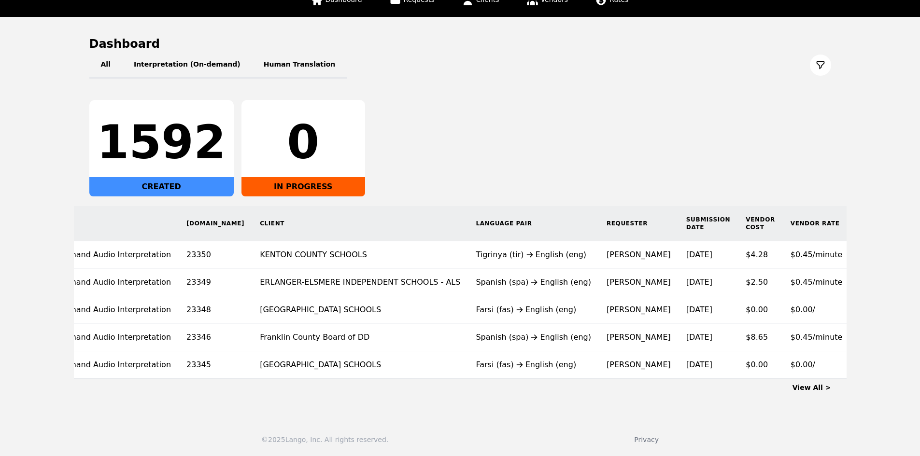
drag, startPoint x: 867, startPoint y: 366, endPoint x: 856, endPoint y: 365, distance: 11.1
click at [862, 365] on main "Dashboard All Interpretation (On-demand) Human Translation 1592 CREATED 0 IN PR…" at bounding box center [460, 214] width 920 height 395
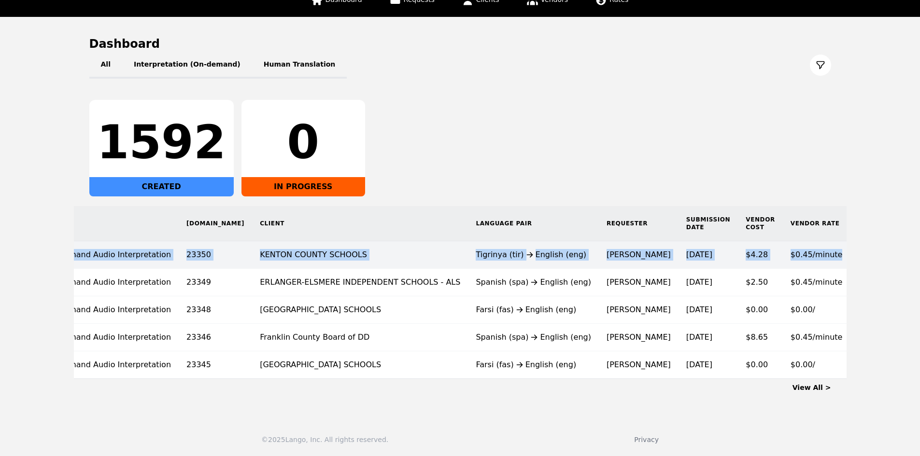
drag, startPoint x: 836, startPoint y: 362, endPoint x: 817, endPoint y: 245, distance: 117.9
click at [786, 246] on div "Type Req.ID Client Language Pair Requester Submission Date Vendor Cost Vendor R…" at bounding box center [479, 292] width 917 height 173
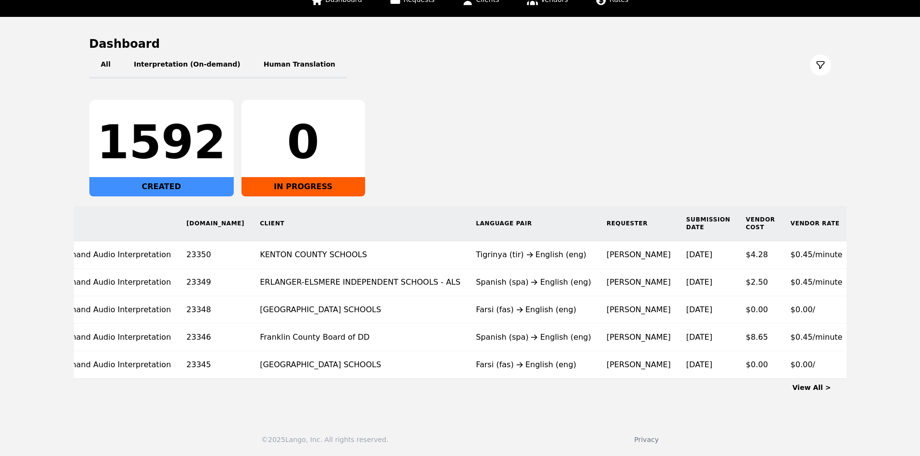
click at [848, 245] on main "Dashboard All Interpretation (On-demand) Human Translation 1592 CREATED 0 IN PR…" at bounding box center [460, 214] width 920 height 395
drag, startPoint x: 837, startPoint y: 244, endPoint x: 857, endPoint y: 249, distance: 20.4
click at [857, 249] on main "Dashboard All Interpretation (On-demand) Human Translation 1592 CREATED 0 IN PR…" at bounding box center [460, 214] width 920 height 395
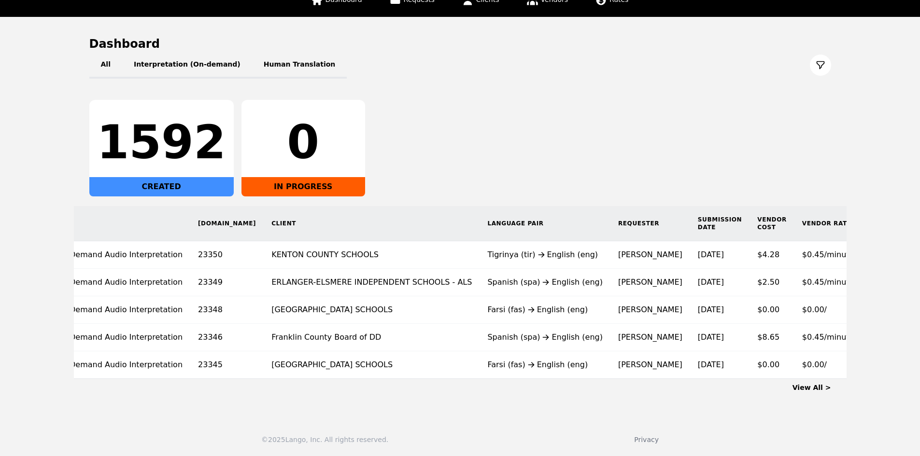
scroll to position [0, 47]
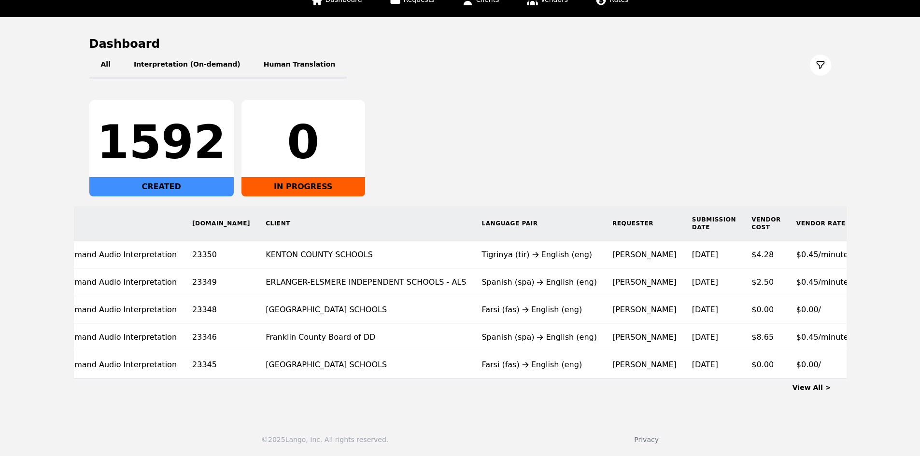
click at [15, 384] on main "Dashboard All Interpretation (On-demand) Human Translation 1592 CREATED 0 IN PR…" at bounding box center [460, 214] width 920 height 395
drag, startPoint x: 11, startPoint y: 286, endPoint x: 78, endPoint y: 179, distance: 126.1
click at [16, 278] on main "Dashboard All Interpretation (On-demand) Human Translation 1592 CREATED 0 IN PR…" at bounding box center [460, 214] width 920 height 395
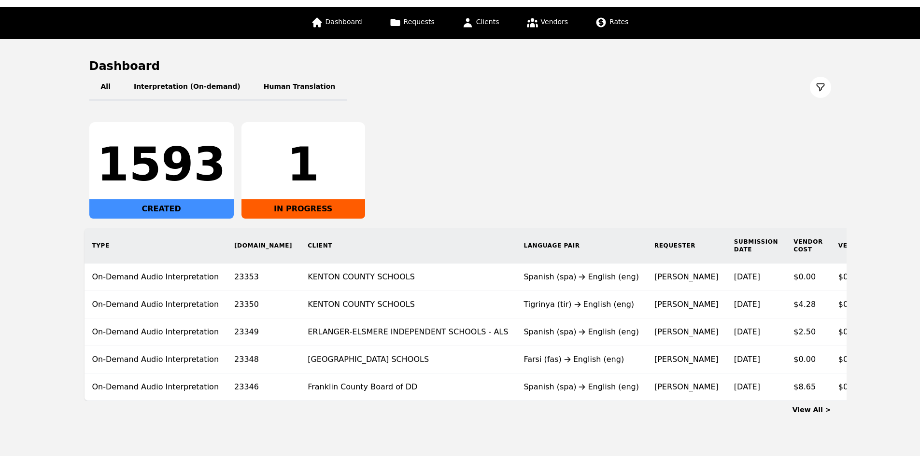
scroll to position [0, 53]
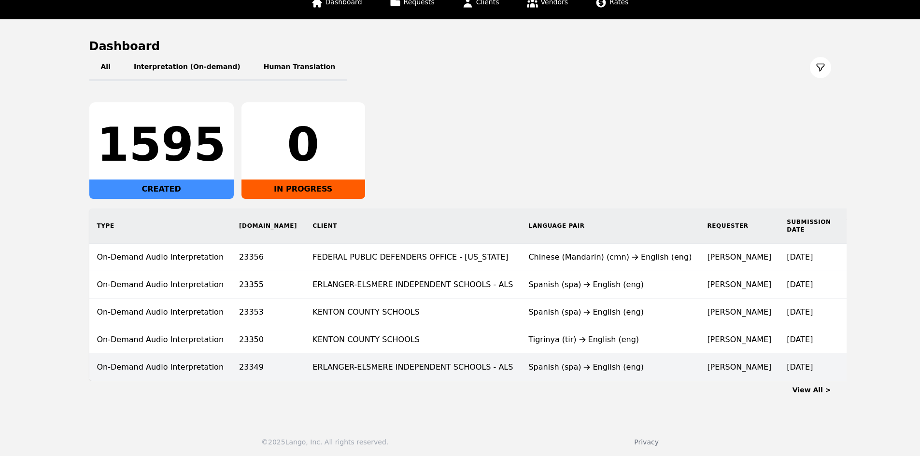
scroll to position [78, 0]
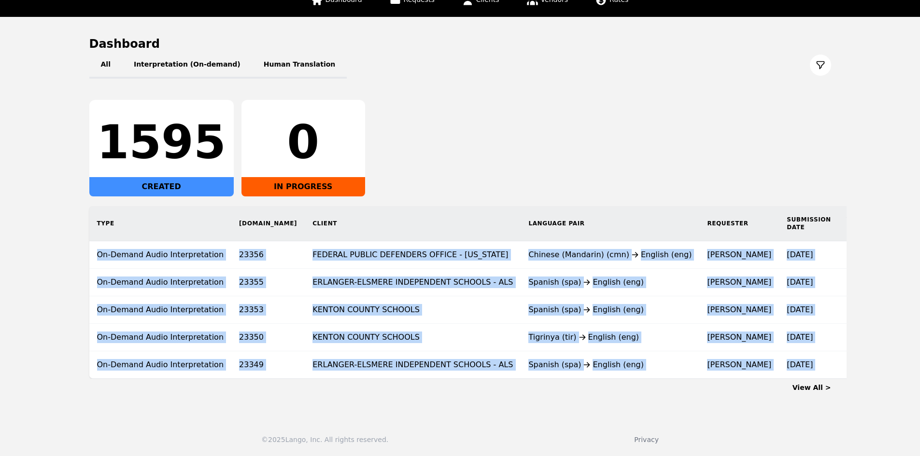
drag, startPoint x: 584, startPoint y: 380, endPoint x: 611, endPoint y: 375, distance: 26.9
click at [611, 375] on section "Dashboard All Interpretation (On-demand) Human Translation 1595 CREATED 0 IN PR…" at bounding box center [460, 214] width 742 height 356
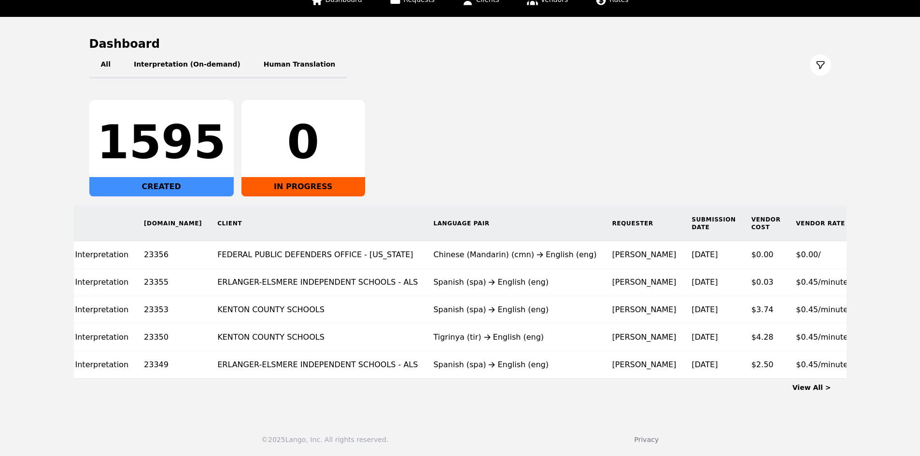
click at [655, 176] on div "1595 CREATED 0 IN PROGRESS" at bounding box center [460, 148] width 742 height 97
drag, startPoint x: 829, startPoint y: 224, endPoint x: 56, endPoint y: 254, distance: 774.1
click at [64, 254] on main "Dashboard All Interpretation (On-demand) Human Translation 1595 CREATED 0 IN PR…" at bounding box center [460, 214] width 920 height 395
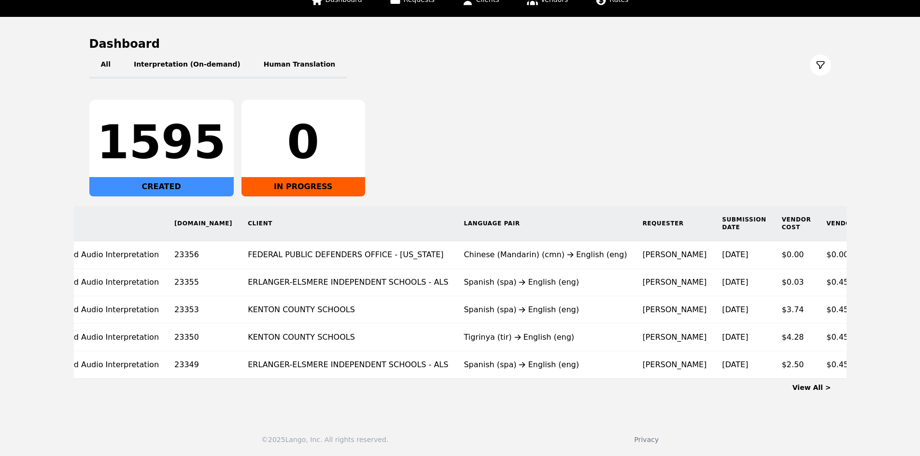
click at [24, 243] on main "Dashboard All Interpretation (On-demand) Human Translation 1595 CREATED 0 IN PR…" at bounding box center [460, 214] width 920 height 395
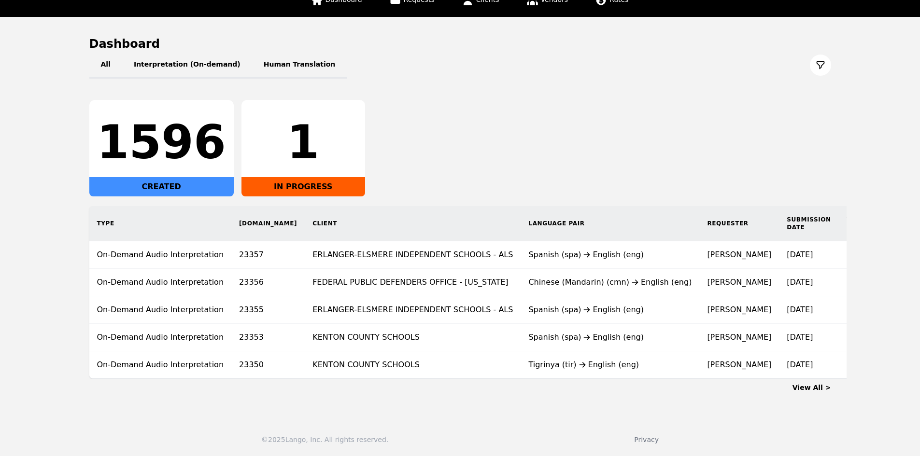
scroll to position [0, 95]
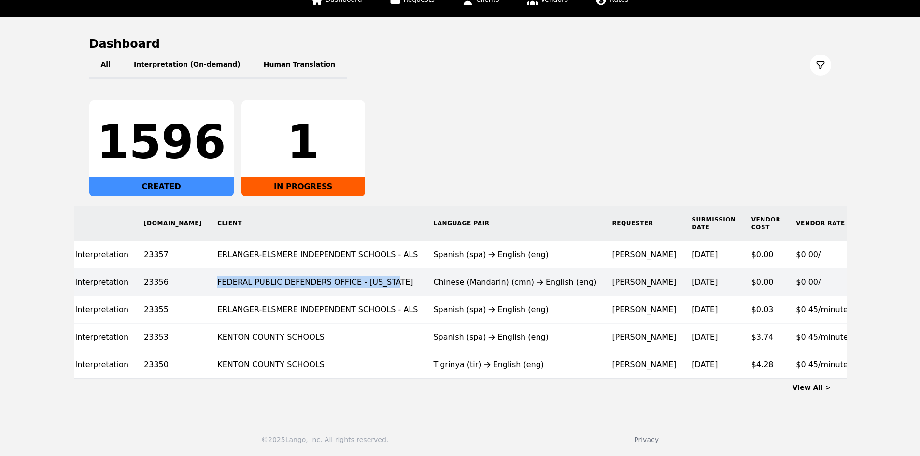
drag, startPoint x: 166, startPoint y: 273, endPoint x: 337, endPoint y: 271, distance: 170.5
click at [337, 271] on td "FEDERAL PUBLIC DEFENDERS OFFICE - [US_STATE]" at bounding box center [318, 283] width 216 height 28
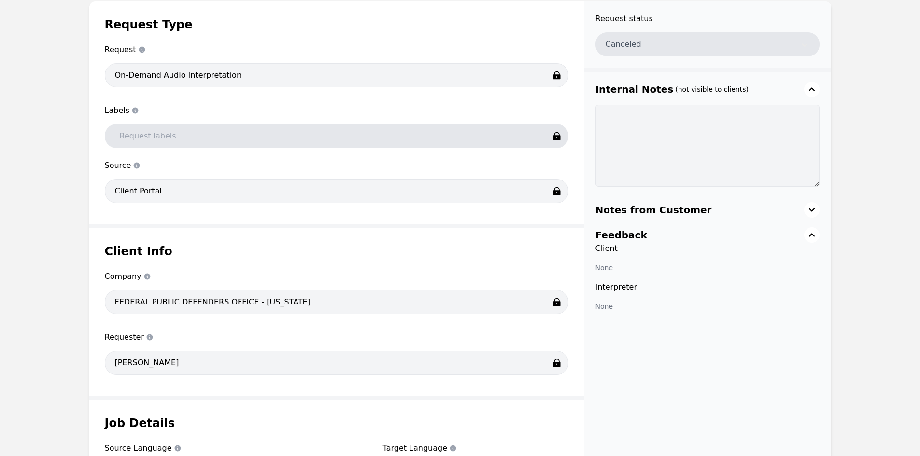
scroll to position [145, 0]
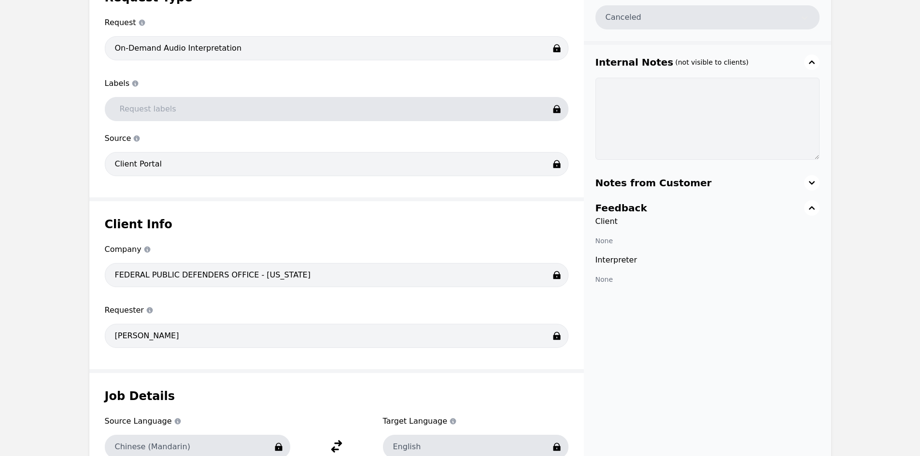
scroll to position [386, 0]
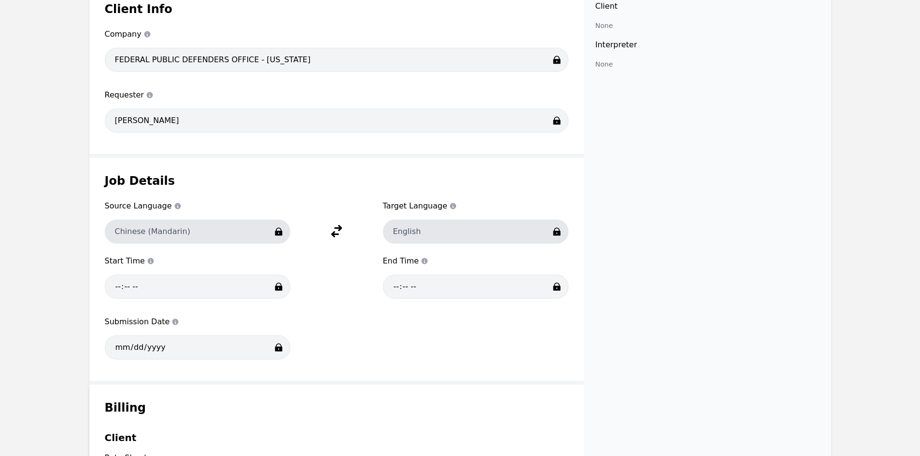
click at [176, 233] on div "Chinese (Mandarin)" at bounding box center [197, 232] width 185 height 24
click at [178, 233] on div "Chinese (Mandarin)" at bounding box center [197, 232] width 185 height 24
drag, startPoint x: 201, startPoint y: 230, endPoint x: 127, endPoint y: 233, distance: 73.9
click at [101, 233] on div "Job Details Source Language Source Language Chinese (Mandarin) Target Language …" at bounding box center [336, 269] width 494 height 223
copy div "Chinese (Mandarin)"
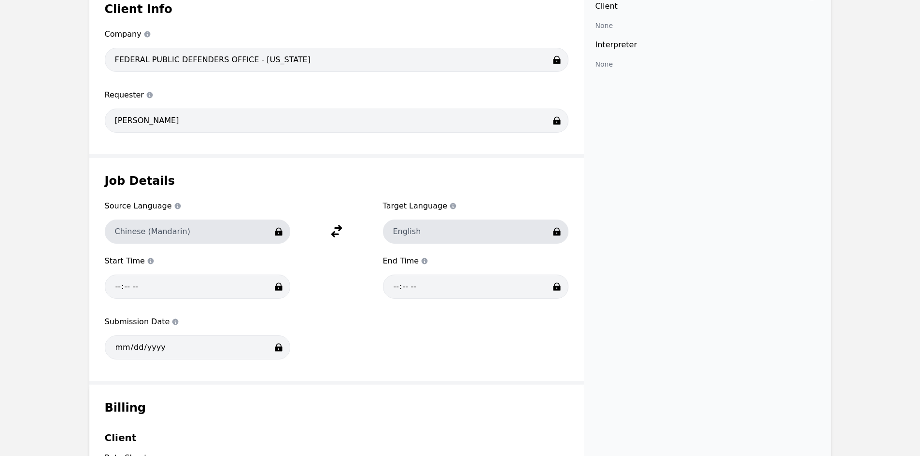
click at [792, 286] on div "Request status Canceled Internal Notes (not visible to clients) Notes from Cust…" at bounding box center [707, 307] width 247 height 1097
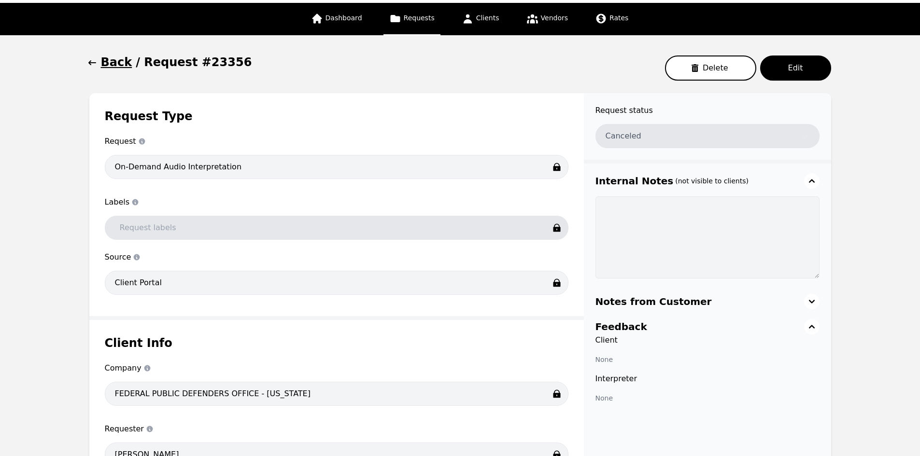
scroll to position [0, 0]
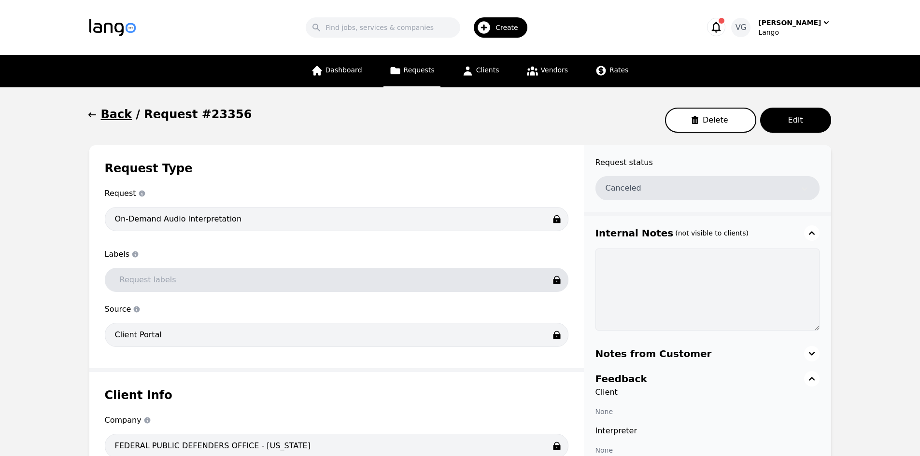
click at [113, 110] on h1 "Back" at bounding box center [116, 114] width 31 height 15
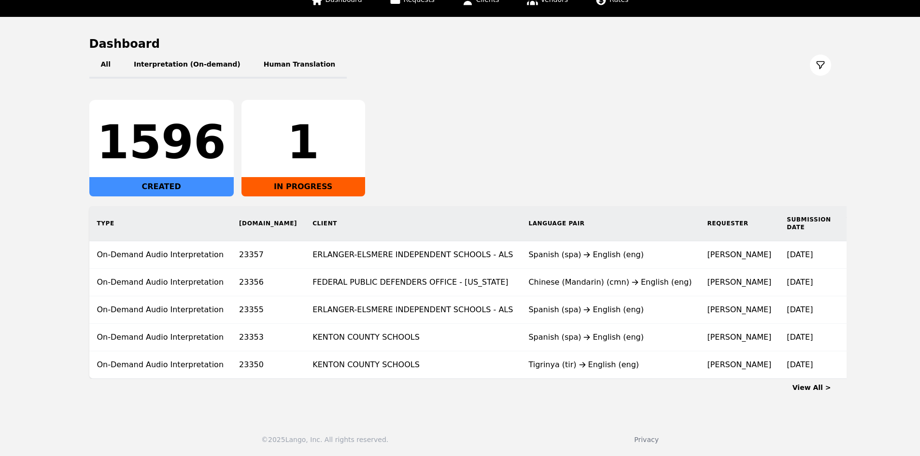
scroll to position [0, 95]
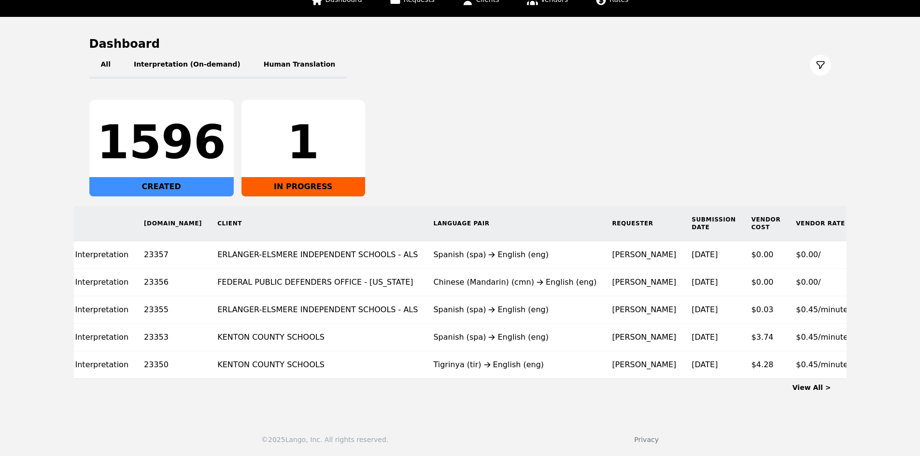
click at [51, 216] on main "Dashboard All Interpretation (On-demand) Human Translation 1596 CREATED 1 IN PR…" at bounding box center [460, 214] width 920 height 395
drag, startPoint x: 364, startPoint y: 445, endPoint x: 503, endPoint y: 445, distance: 139.5
click at [365, 445] on div "© 2025 Lango, Inc. All rights reserved. Privacy" at bounding box center [460, 434] width 920 height 44
click at [0, 202] on main "Dashboard All Interpretation (On-demand) Human Translation 1596 CREATED 1 IN PR…" at bounding box center [460, 214] width 920 height 395
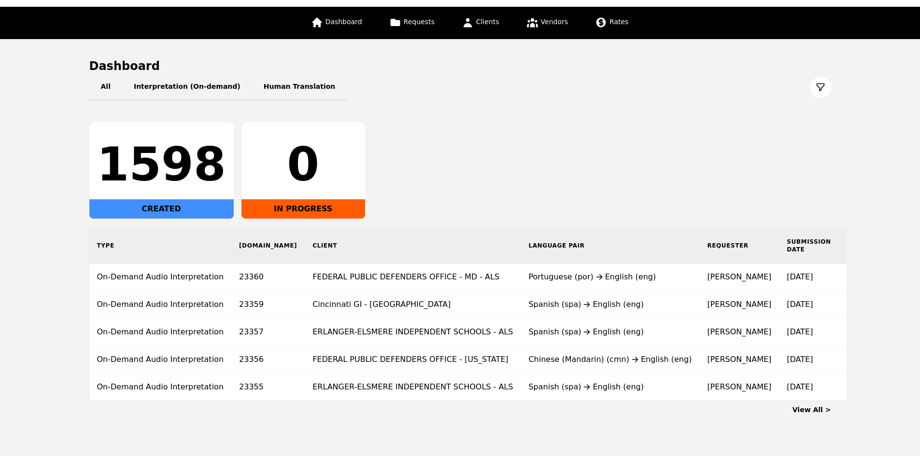
scroll to position [0, 75]
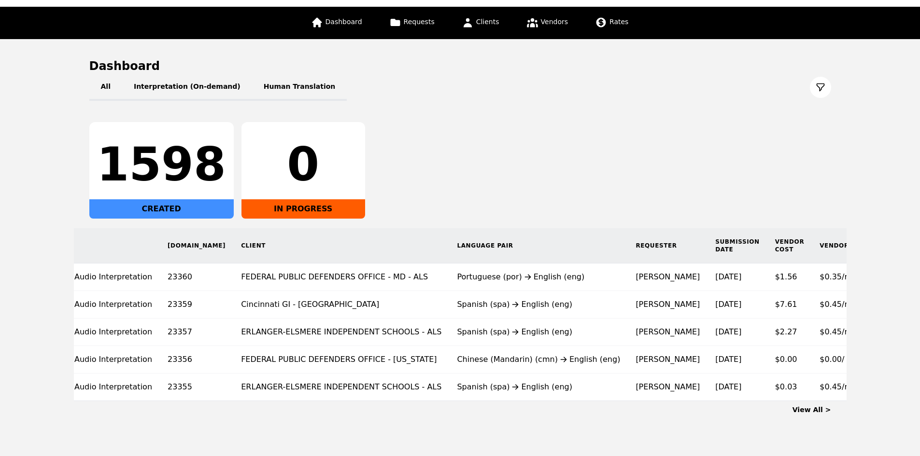
scroll to position [0, 75]
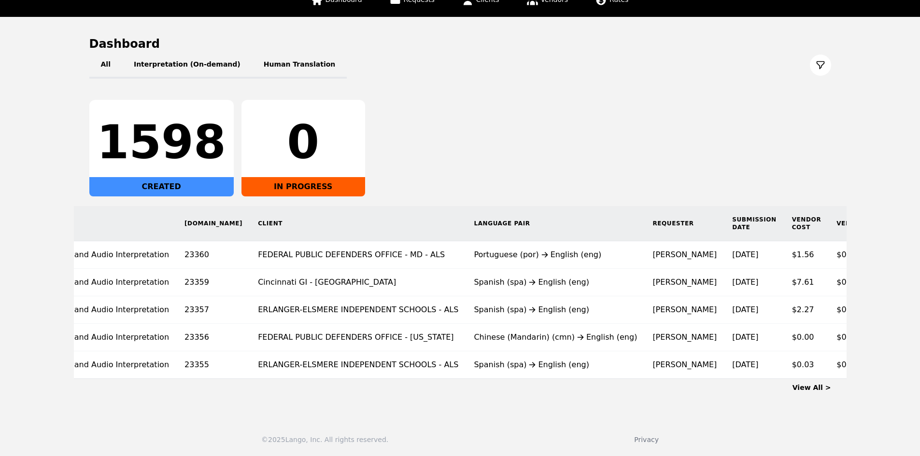
scroll to position [0, 57]
drag, startPoint x: 508, startPoint y: 380, endPoint x: 452, endPoint y: 380, distance: 56.0
click at [452, 380] on div "View All >" at bounding box center [460, 386] width 742 height 14
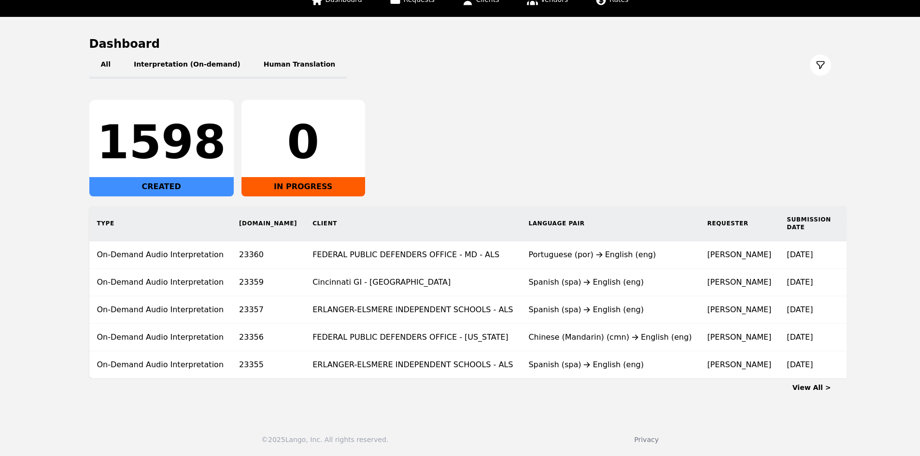
scroll to position [0, 75]
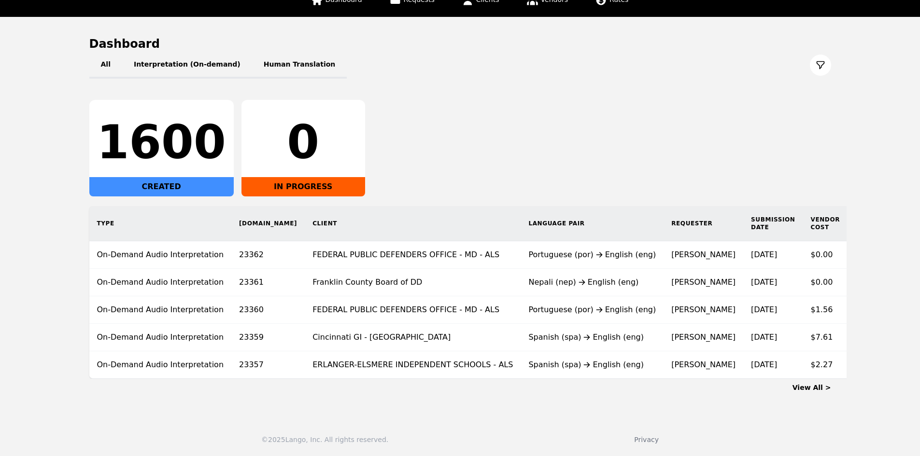
scroll to position [0, 44]
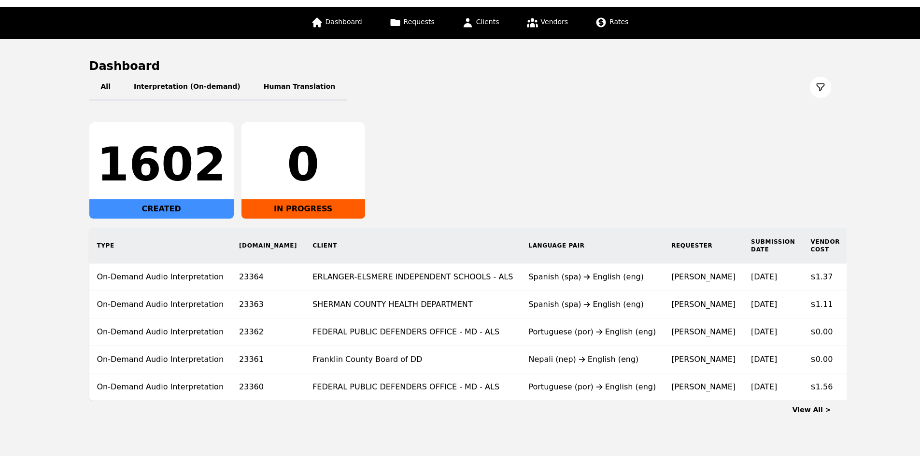
scroll to position [0, 44]
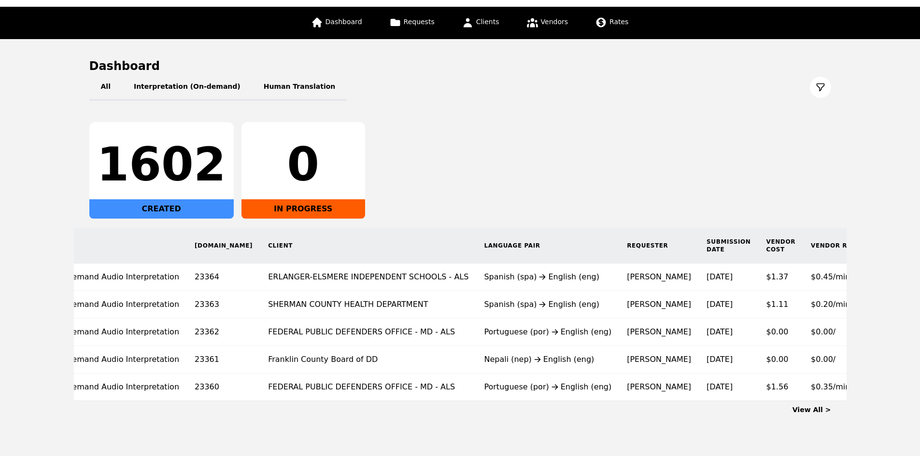
click at [817, 414] on link "View All >" at bounding box center [811, 410] width 39 height 8
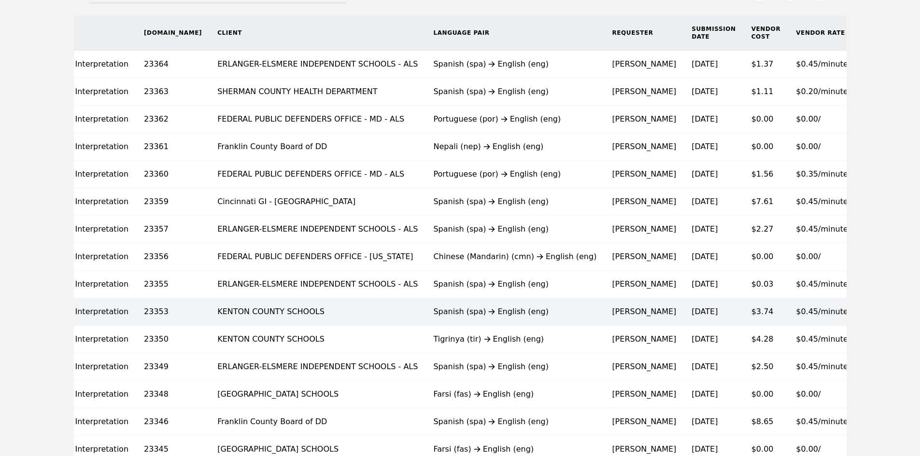
scroll to position [208, 0]
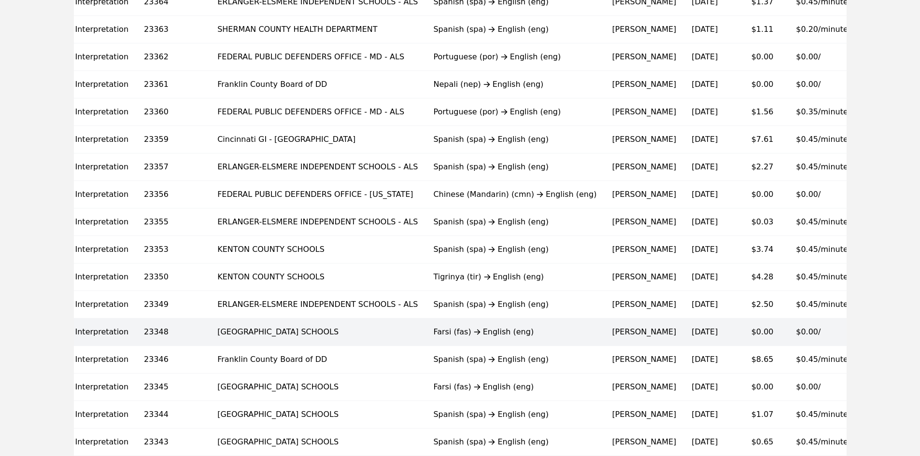
click at [469, 334] on div "Farsi (fas) English (eng)" at bounding box center [514, 332] width 163 height 12
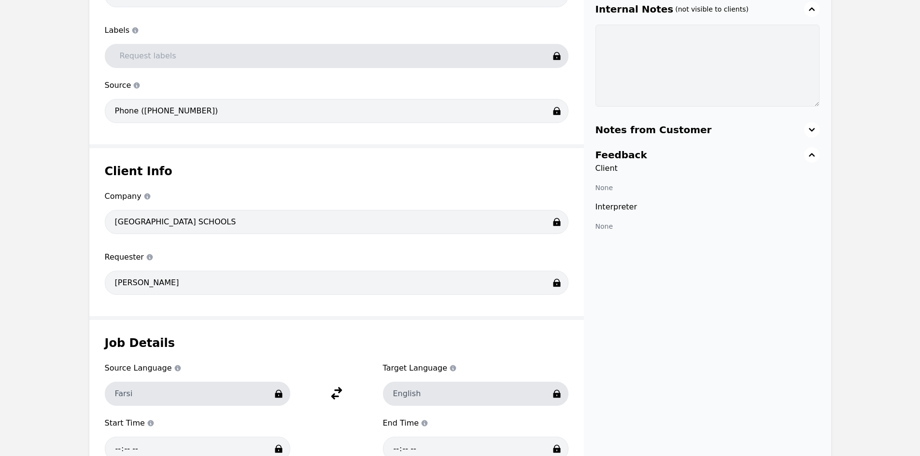
scroll to position [241, 0]
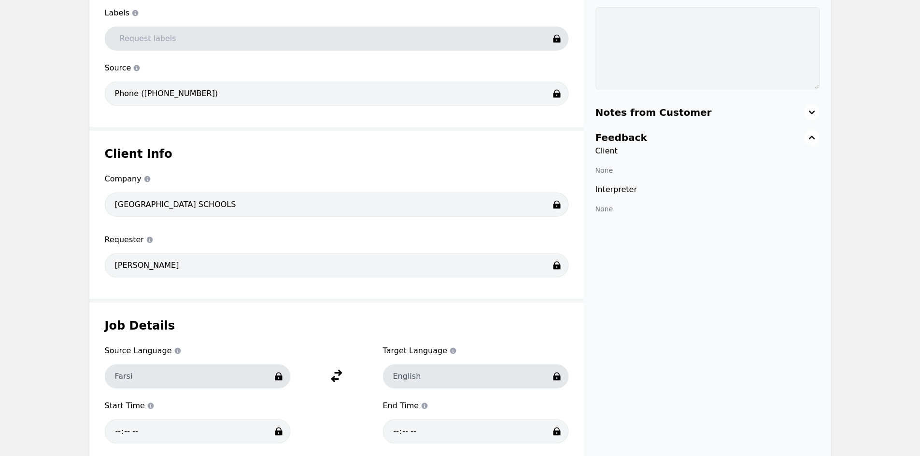
click at [0, 264] on main "Back / Request #23348 Delete Edit Request Type Request Request type On-Demand A…" at bounding box center [460, 433] width 920 height 1174
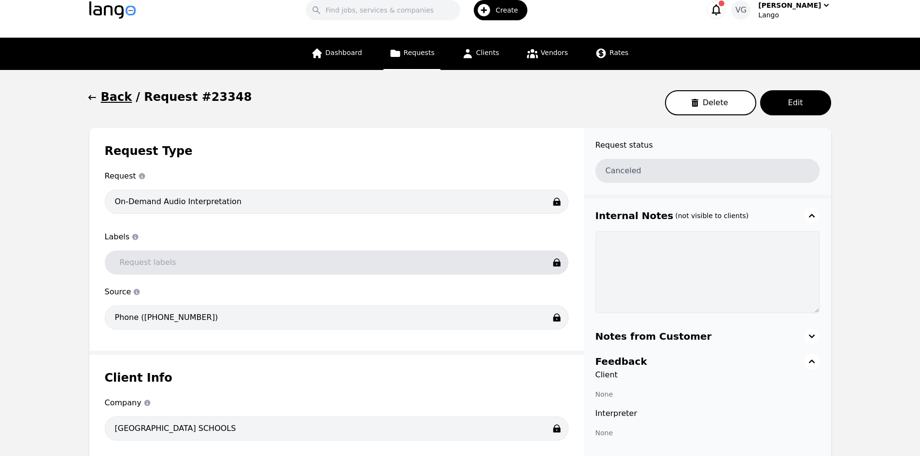
scroll to position [0, 0]
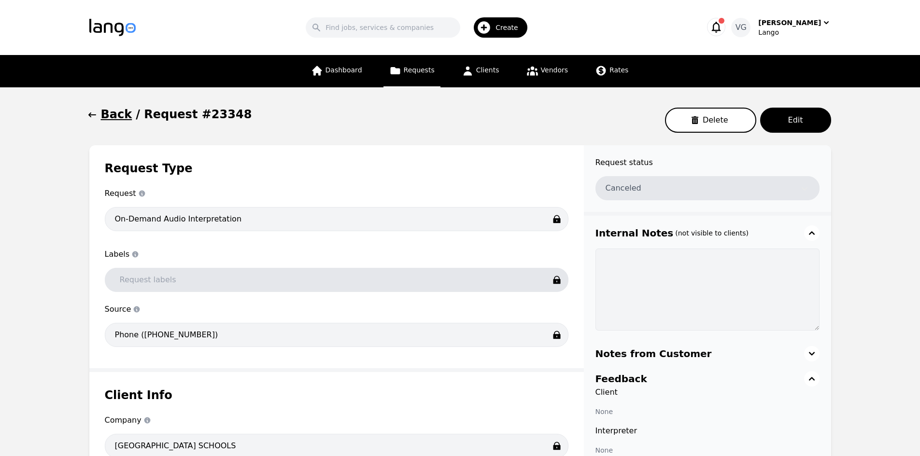
click at [109, 114] on h1 "Back" at bounding box center [116, 114] width 31 height 15
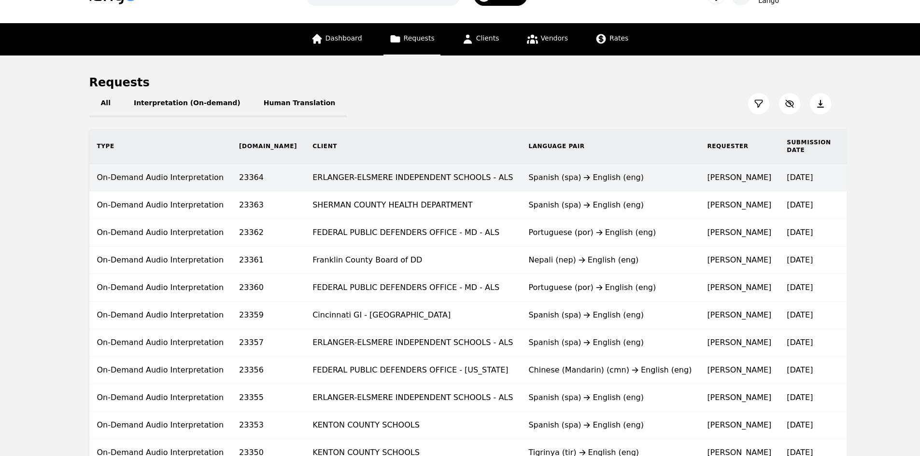
scroll to position [48, 0]
